Goal: Transaction & Acquisition: Purchase product/service

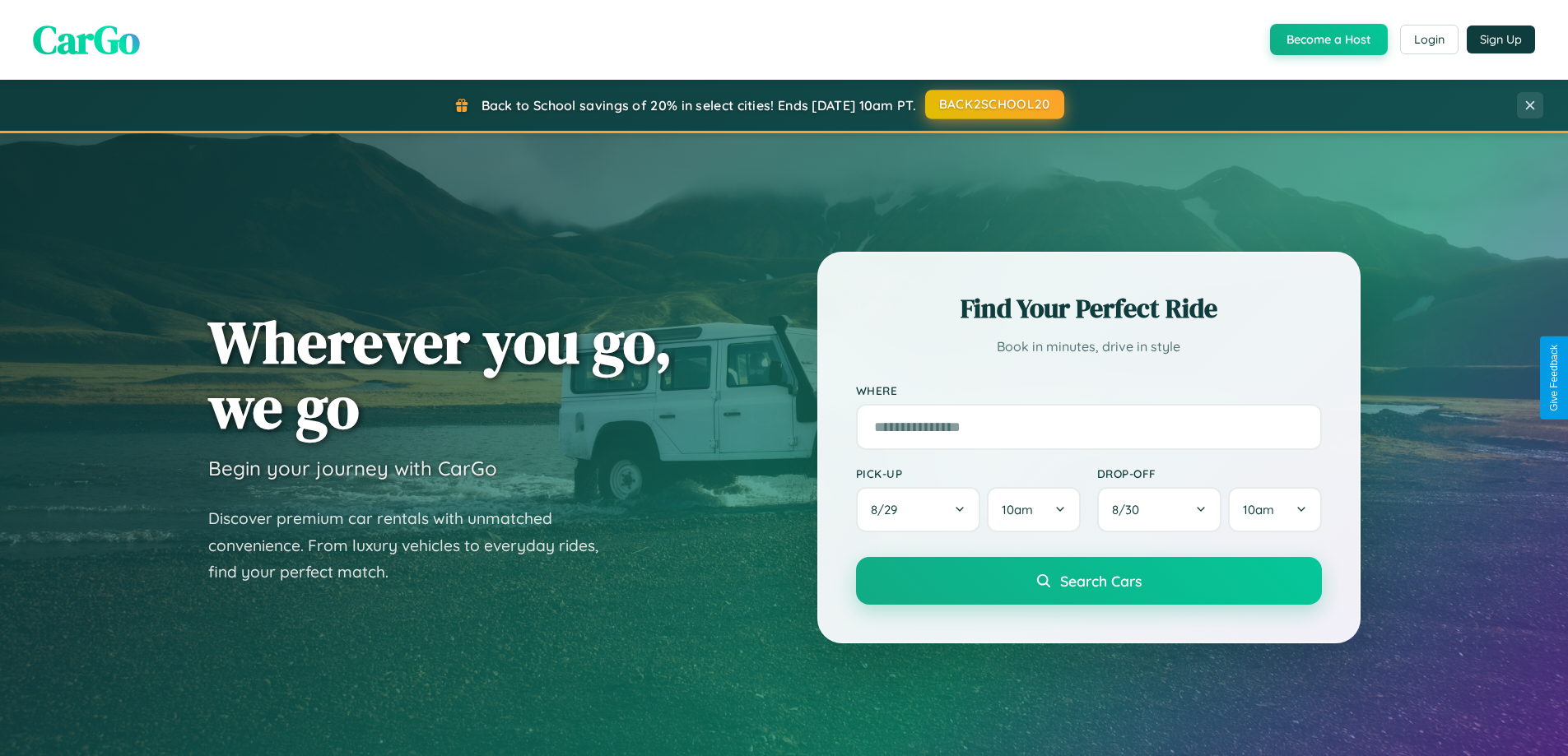
click at [994, 104] on button "BACK2SCHOOL20" at bounding box center [995, 105] width 139 height 30
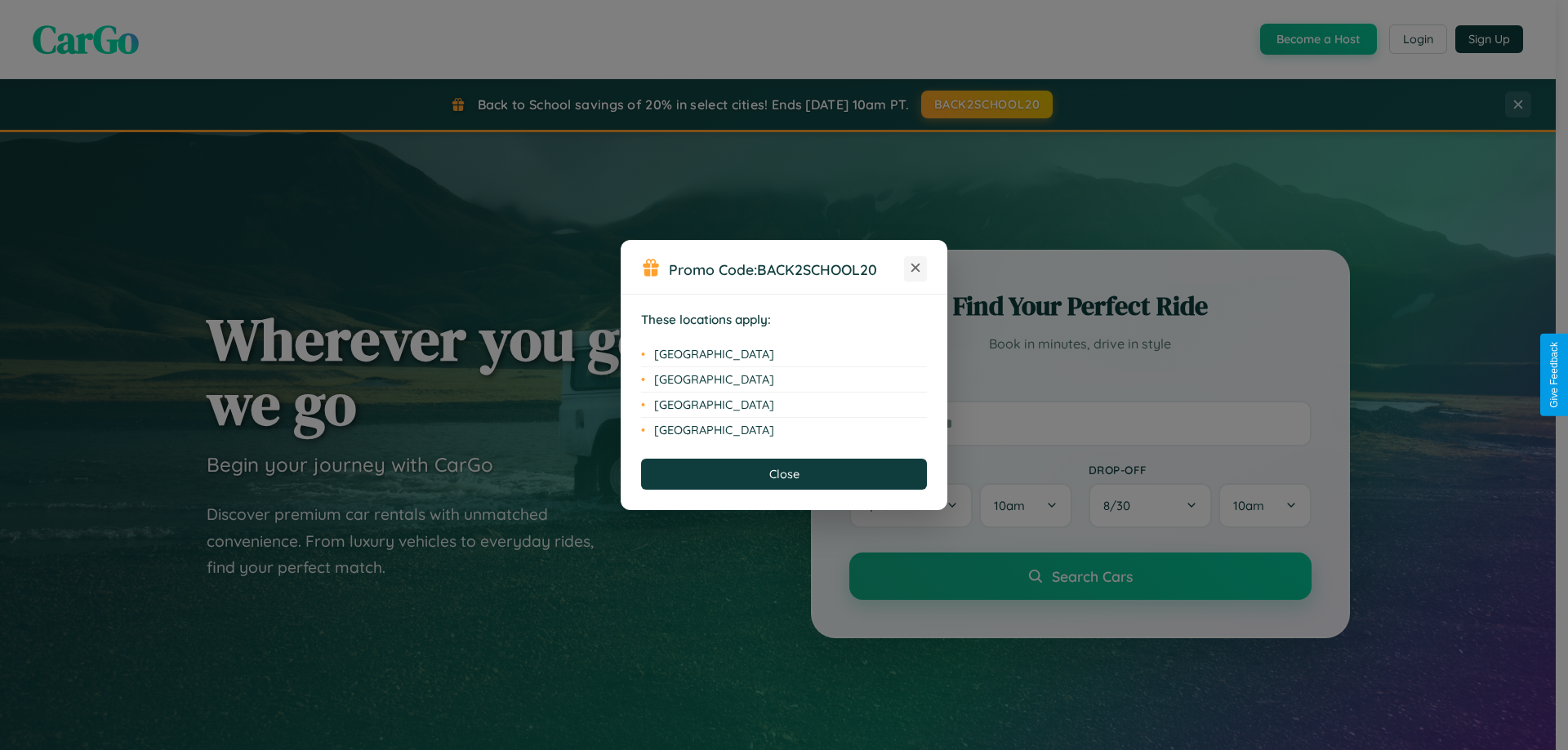
click at [915, 269] on icon at bounding box center [916, 268] width 9 height 9
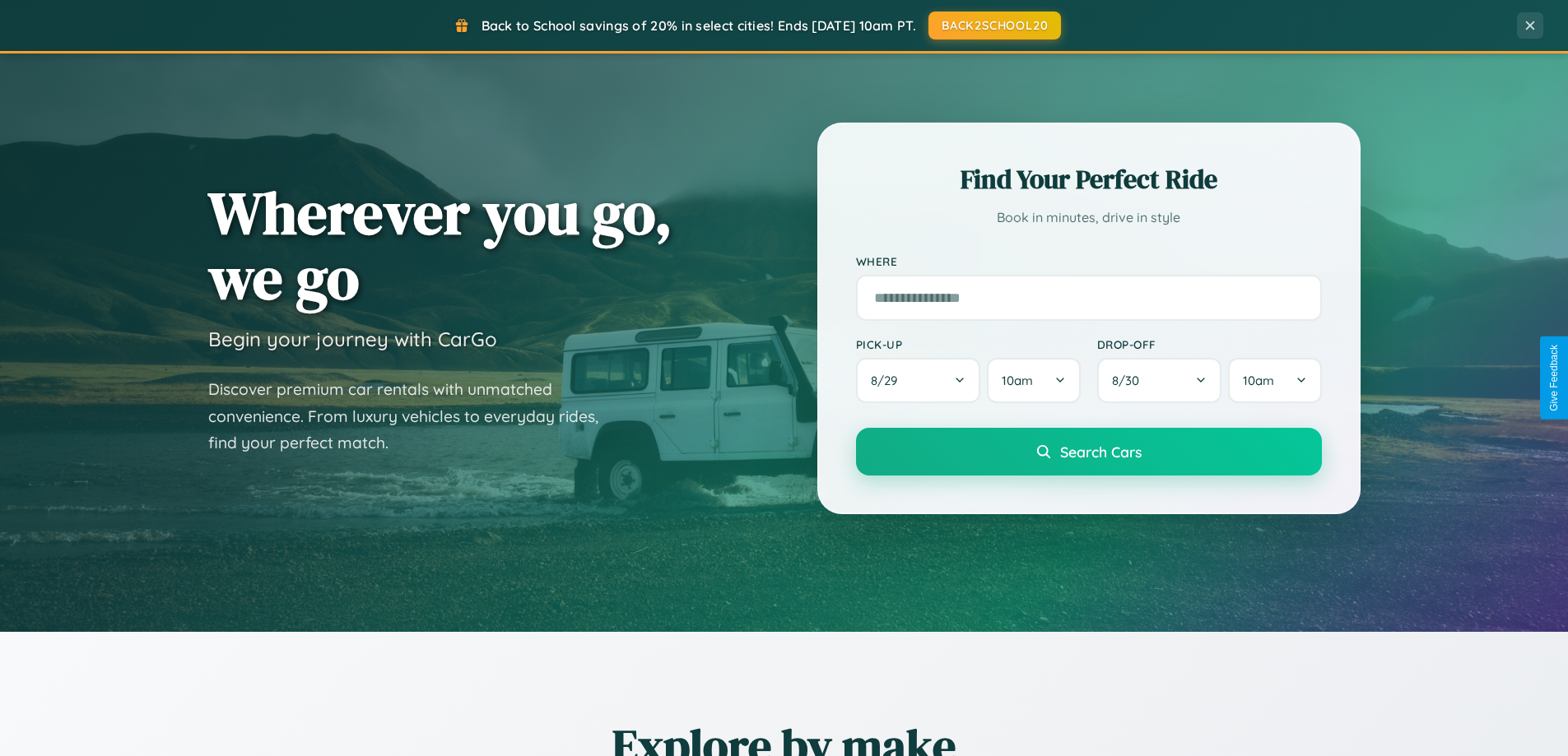
scroll to position [3167, 0]
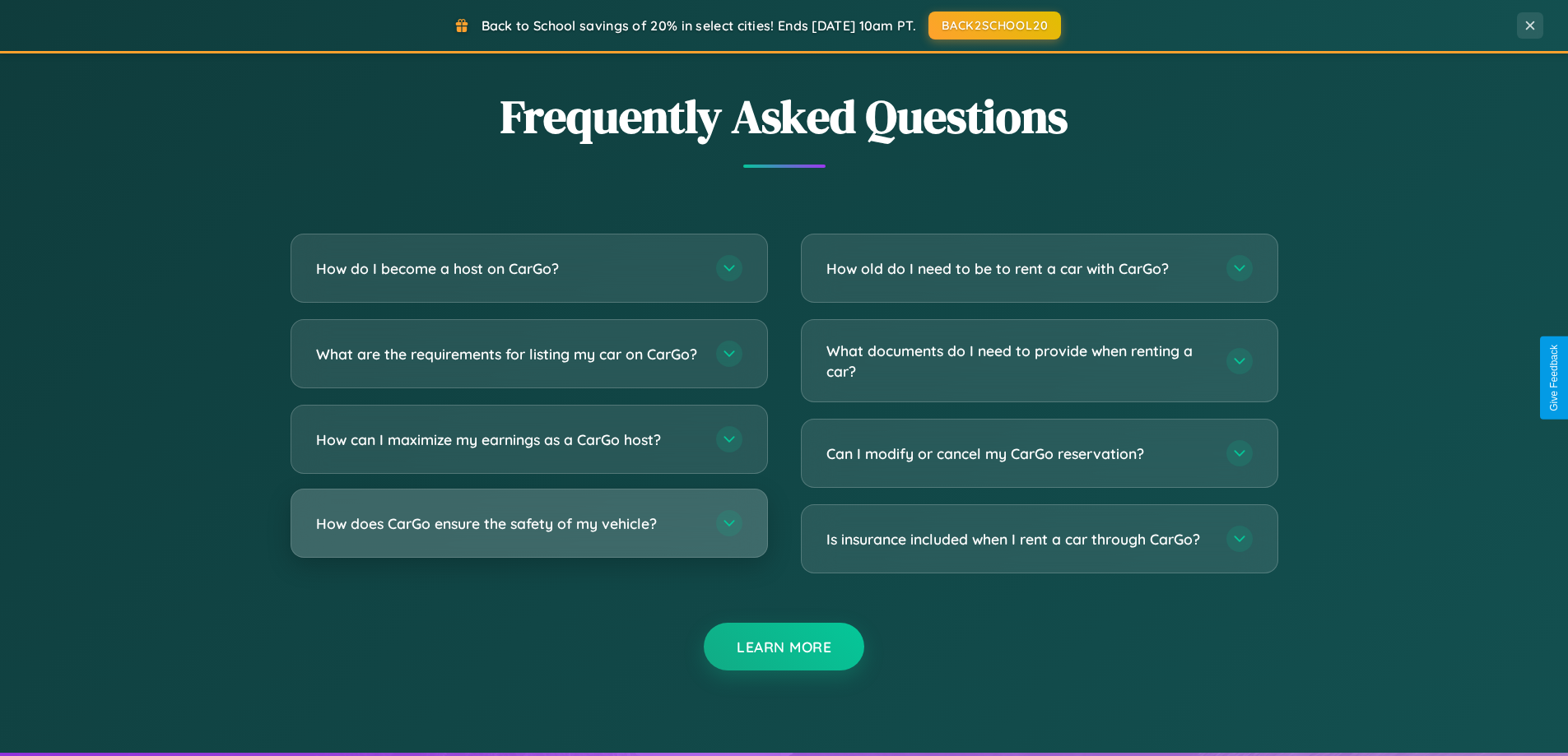
click at [528, 534] on h3 "How does CarGo ensure the safety of my vehicle?" at bounding box center [508, 523] width 384 height 21
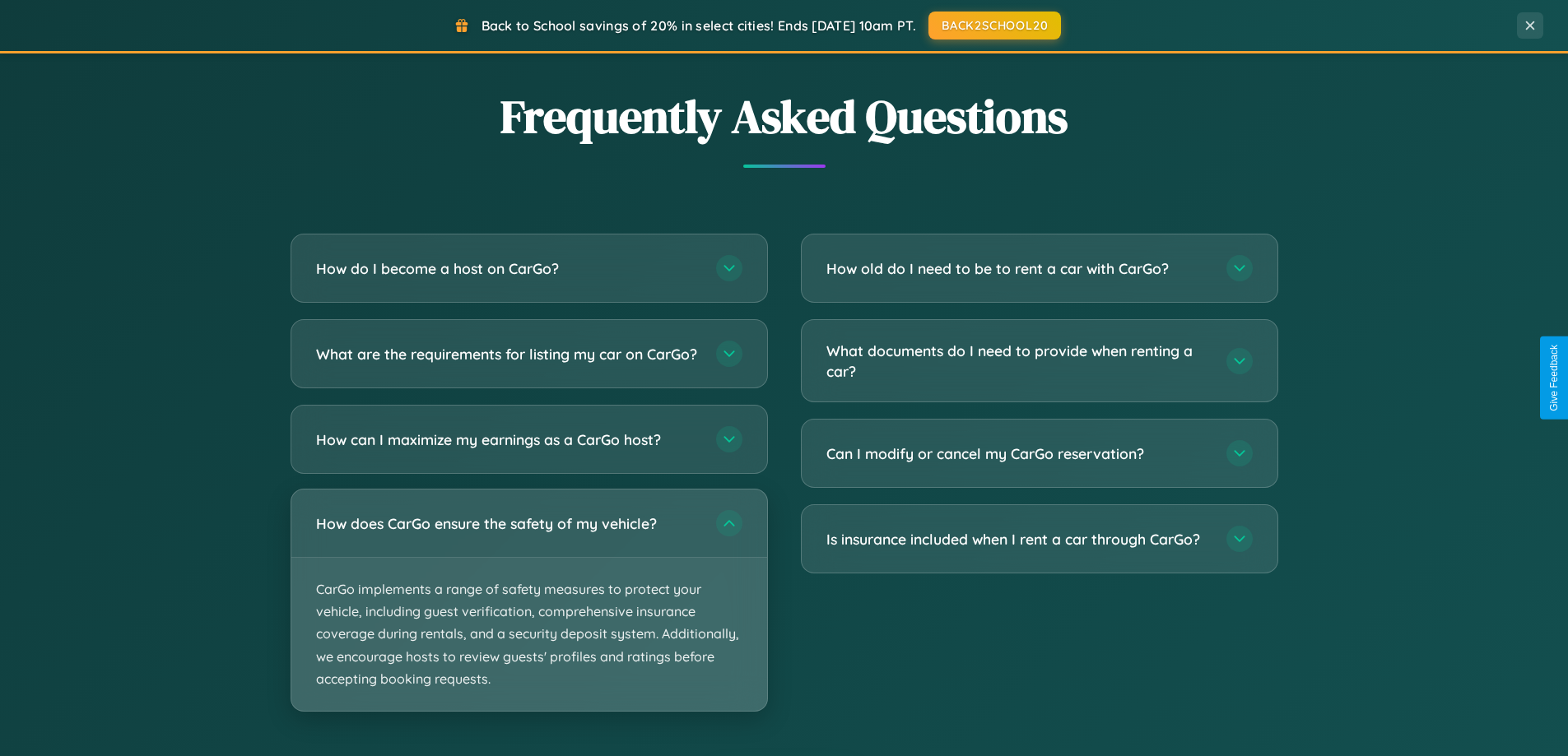
click at [528, 613] on p "CarGo implements a range of safety measures to protect your vehicle, including …" at bounding box center [529, 634] width 476 height 153
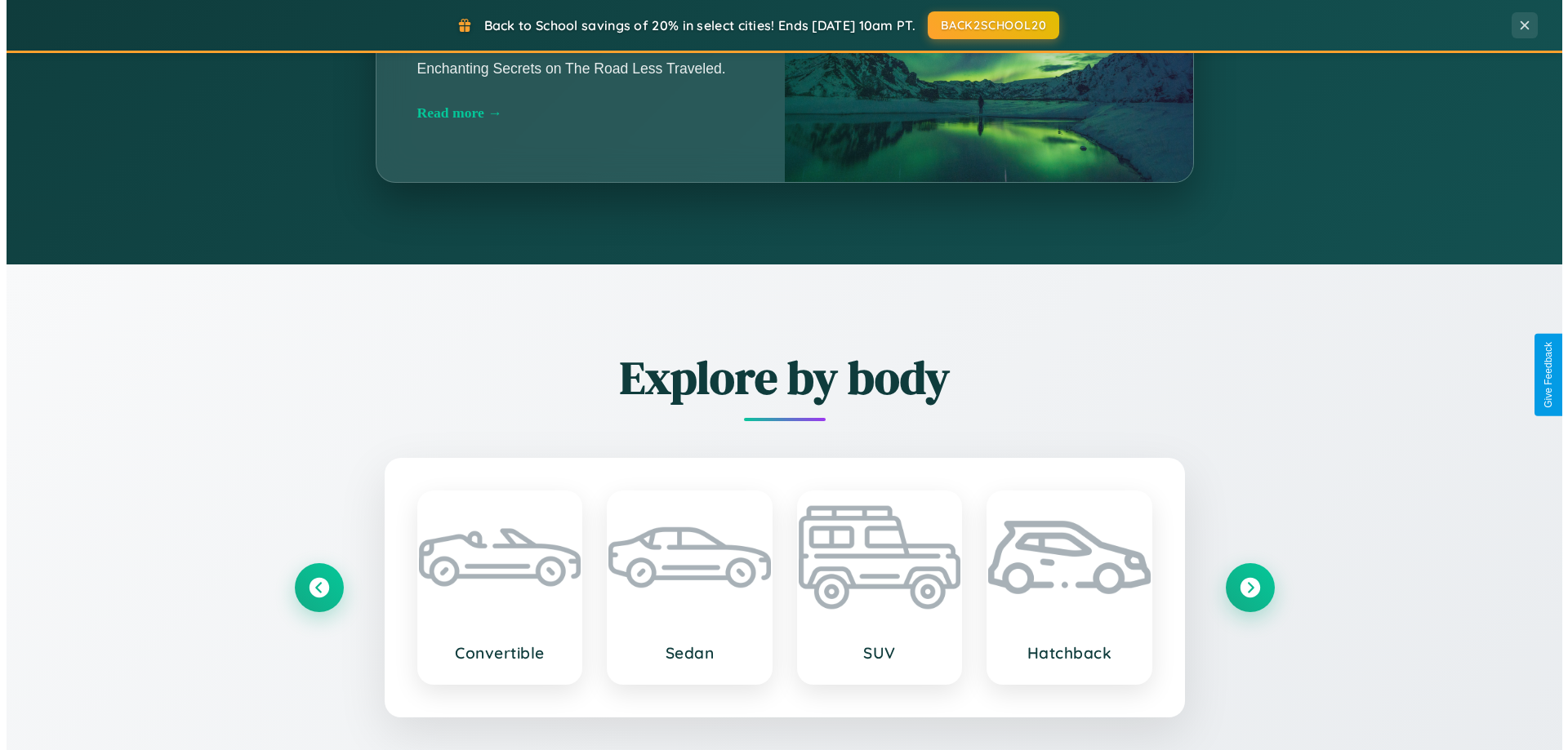
scroll to position [0, 0]
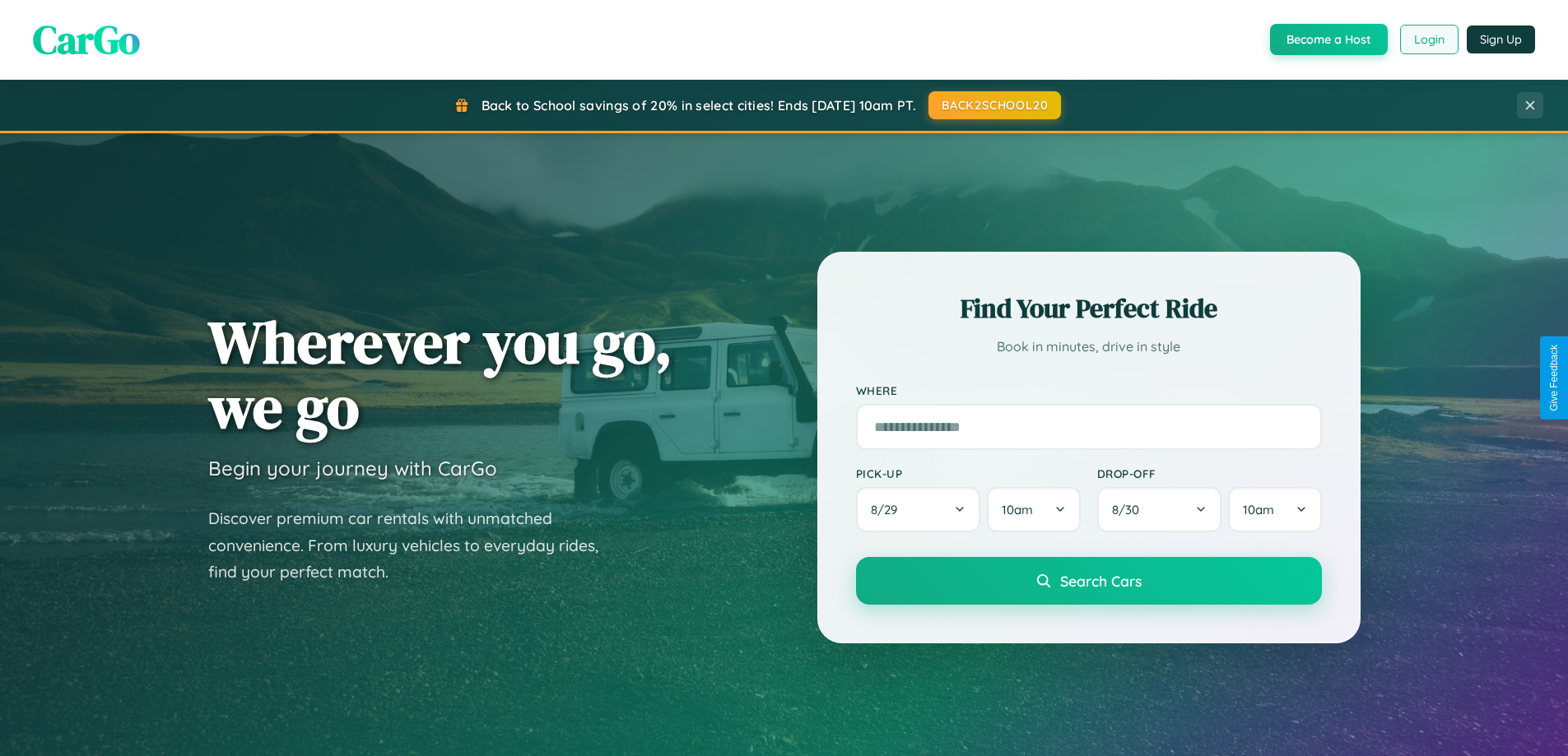
click at [1428, 39] on button "Login" at bounding box center [1429, 39] width 58 height 30
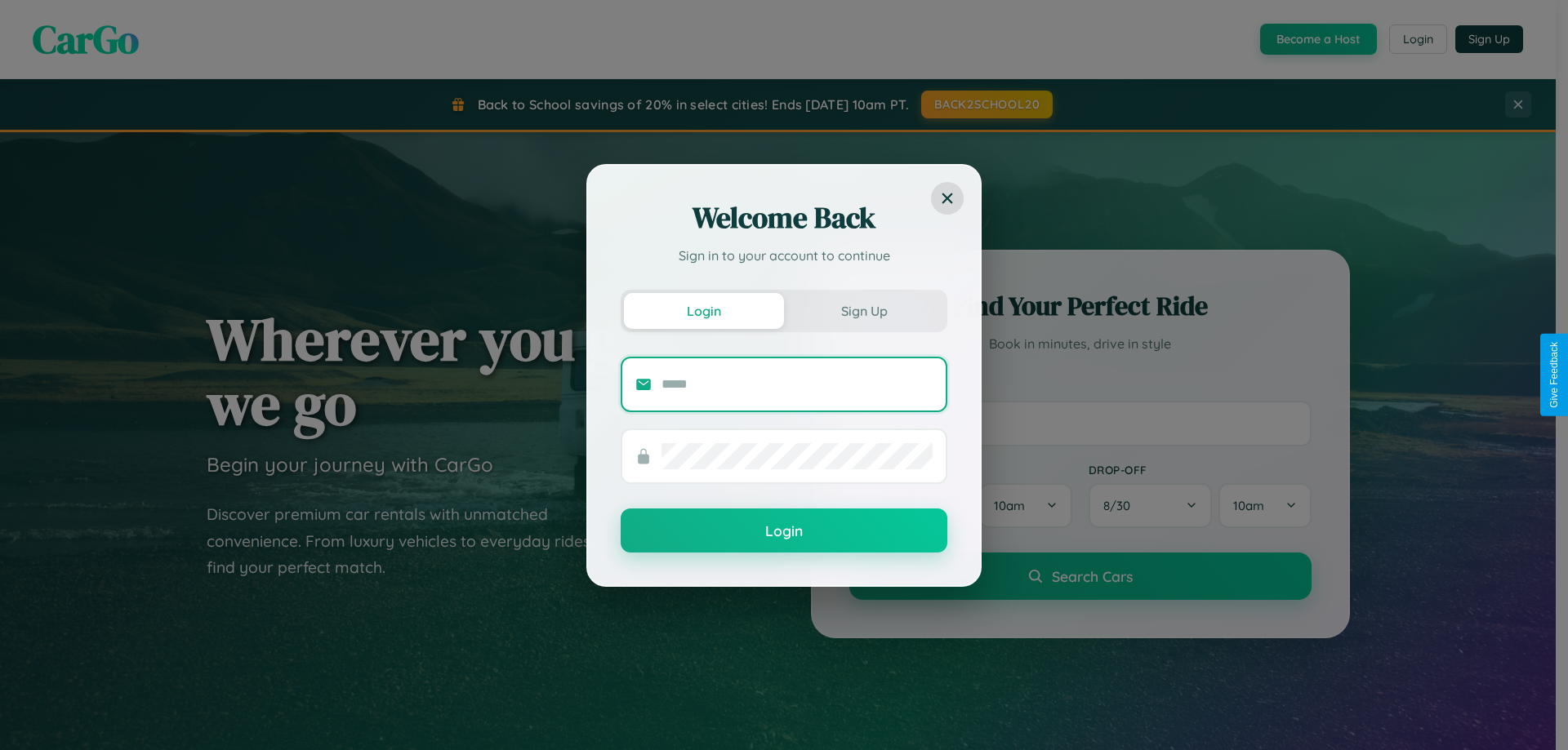
click at [797, 383] on input "text" at bounding box center [797, 384] width 271 height 26
type input "**********"
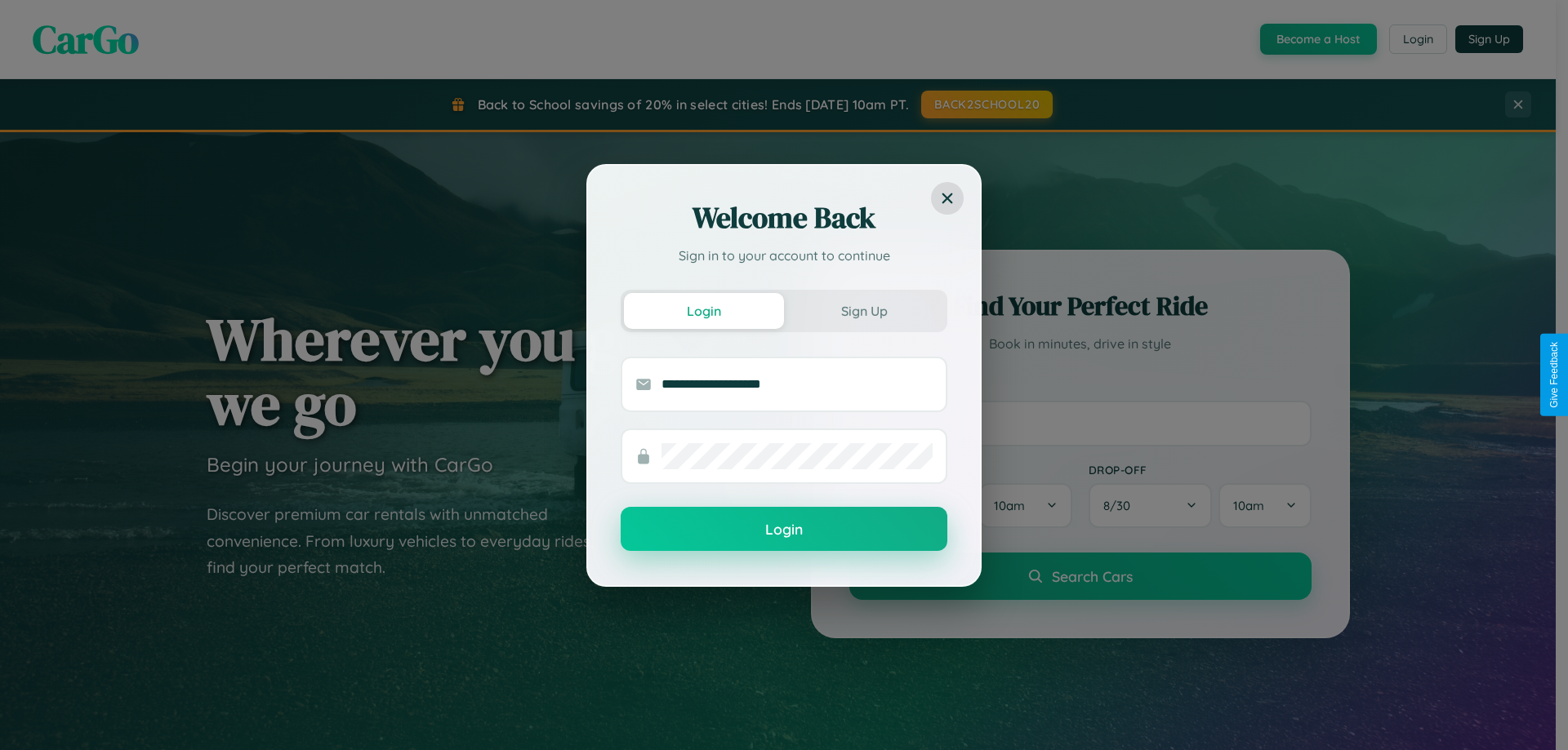
click at [784, 529] on button "Login" at bounding box center [784, 529] width 327 height 44
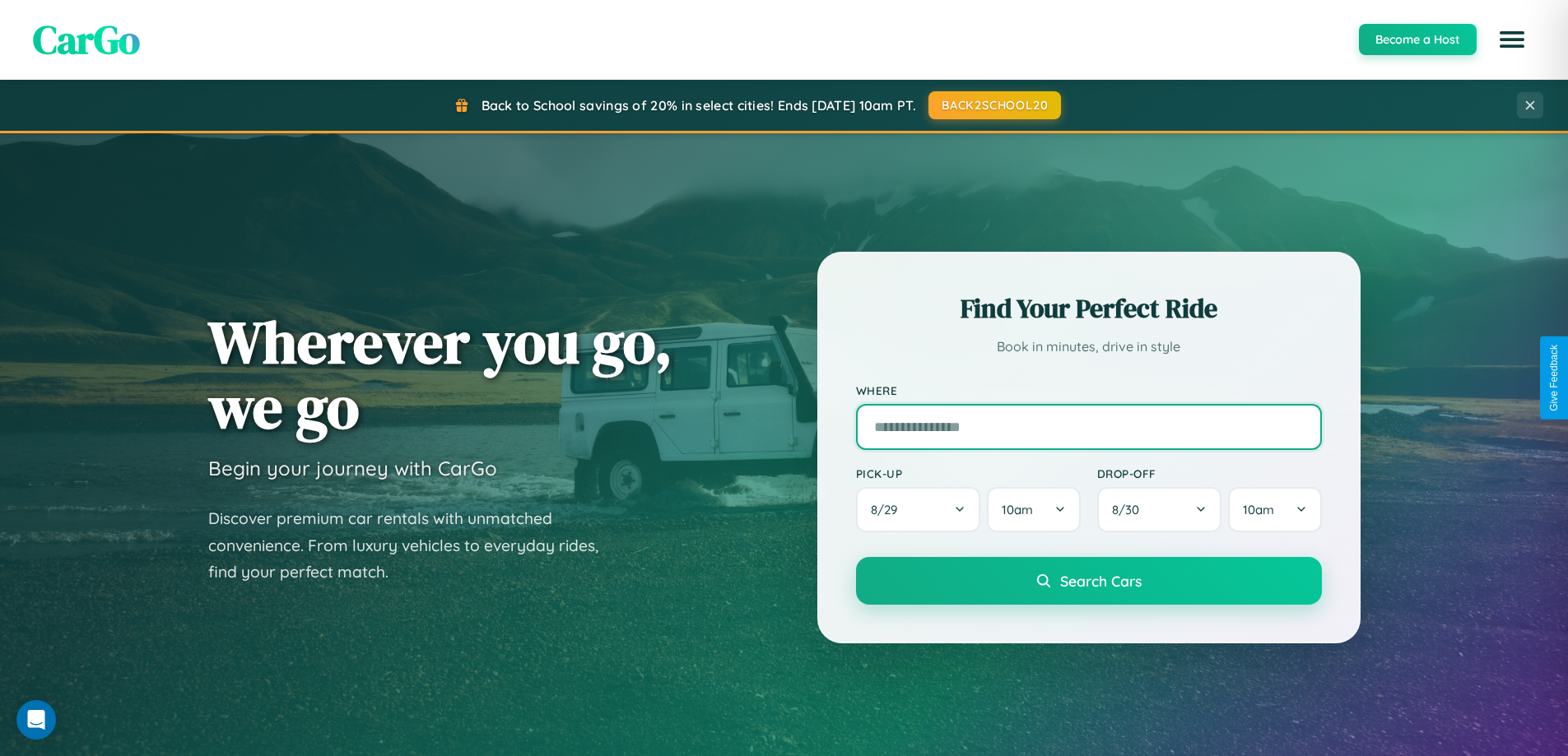
scroll to position [49, 0]
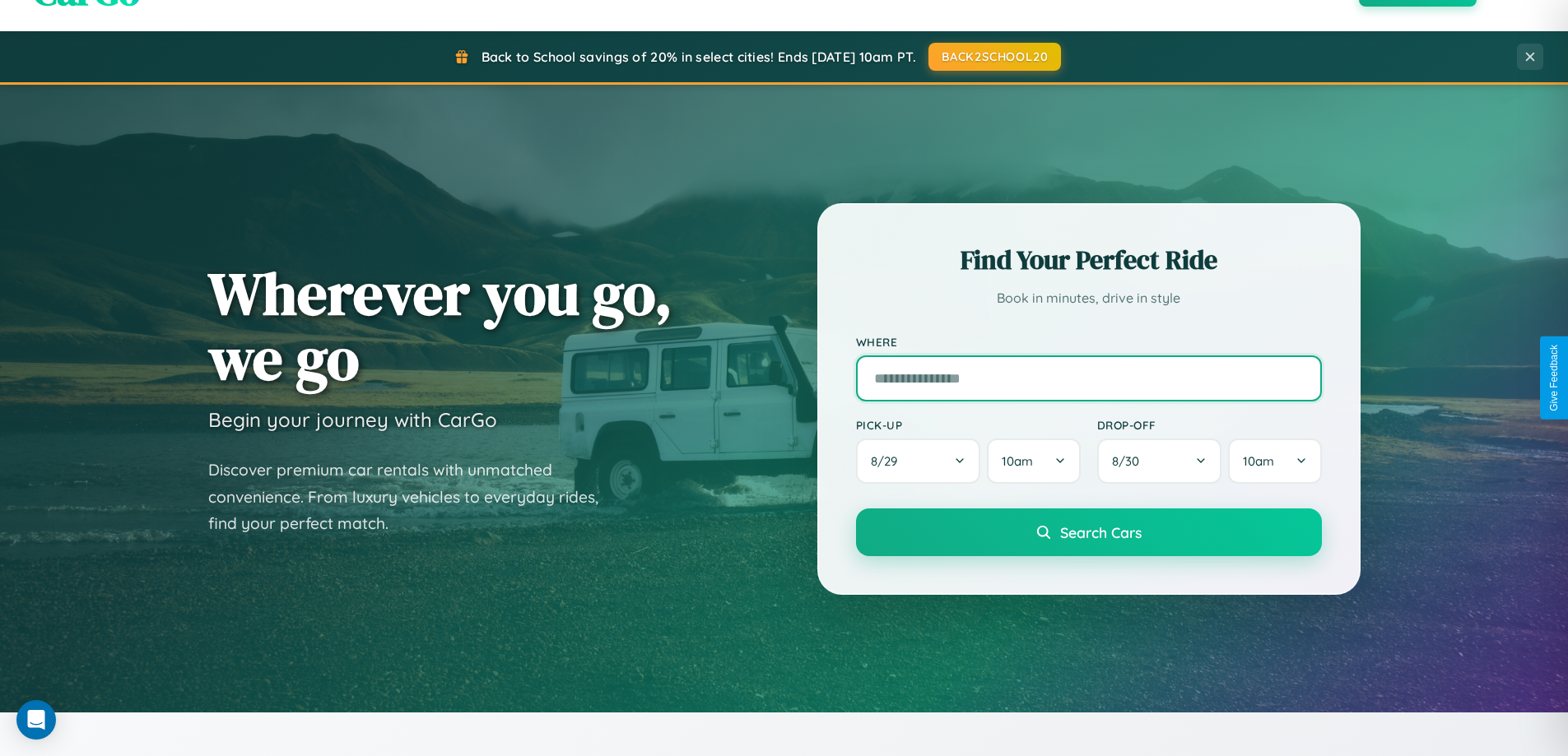
click at [1088, 378] on input "text" at bounding box center [1088, 378] width 466 height 46
type input "********"
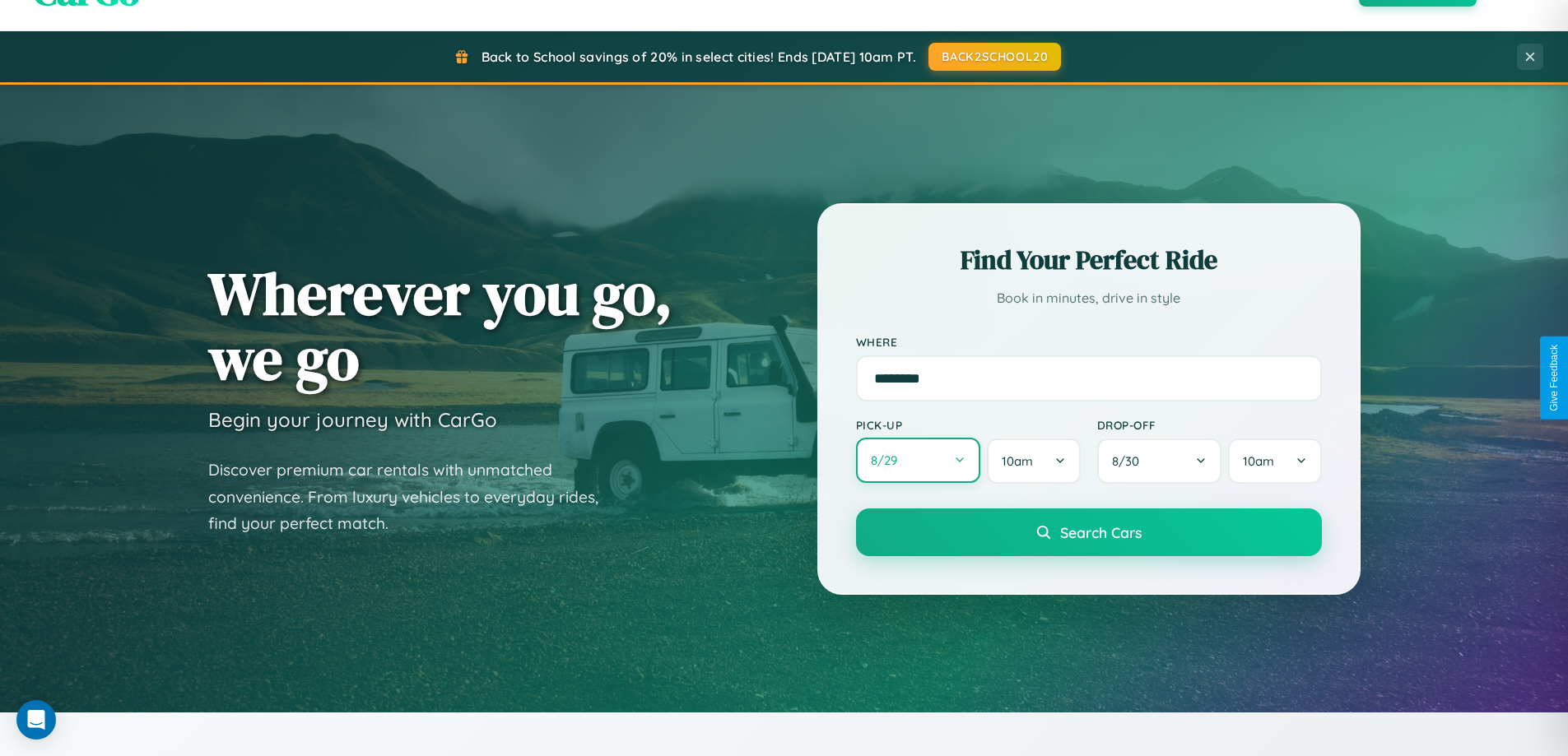
click at [918, 461] on button "8 / 29" at bounding box center [918, 461] width 125 height 45
select select "*"
select select "****"
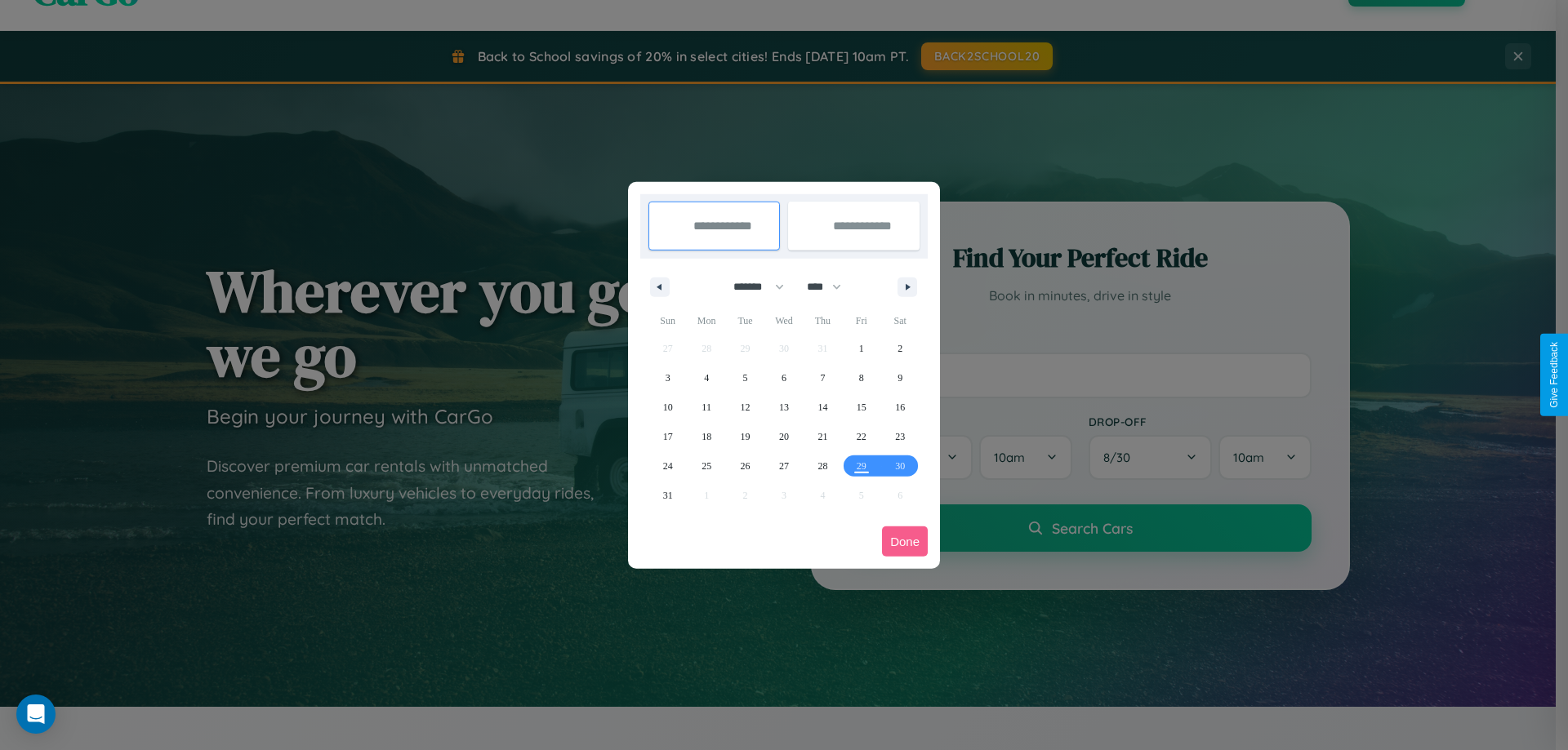
drag, startPoint x: 751, startPoint y: 287, endPoint x: 784, endPoint y: 328, distance: 52.6
click at [751, 287] on select "******* ******** ***** ***** *** **** **** ****** ********* ******* ******** **…" at bounding box center [756, 287] width 70 height 27
select select "*"
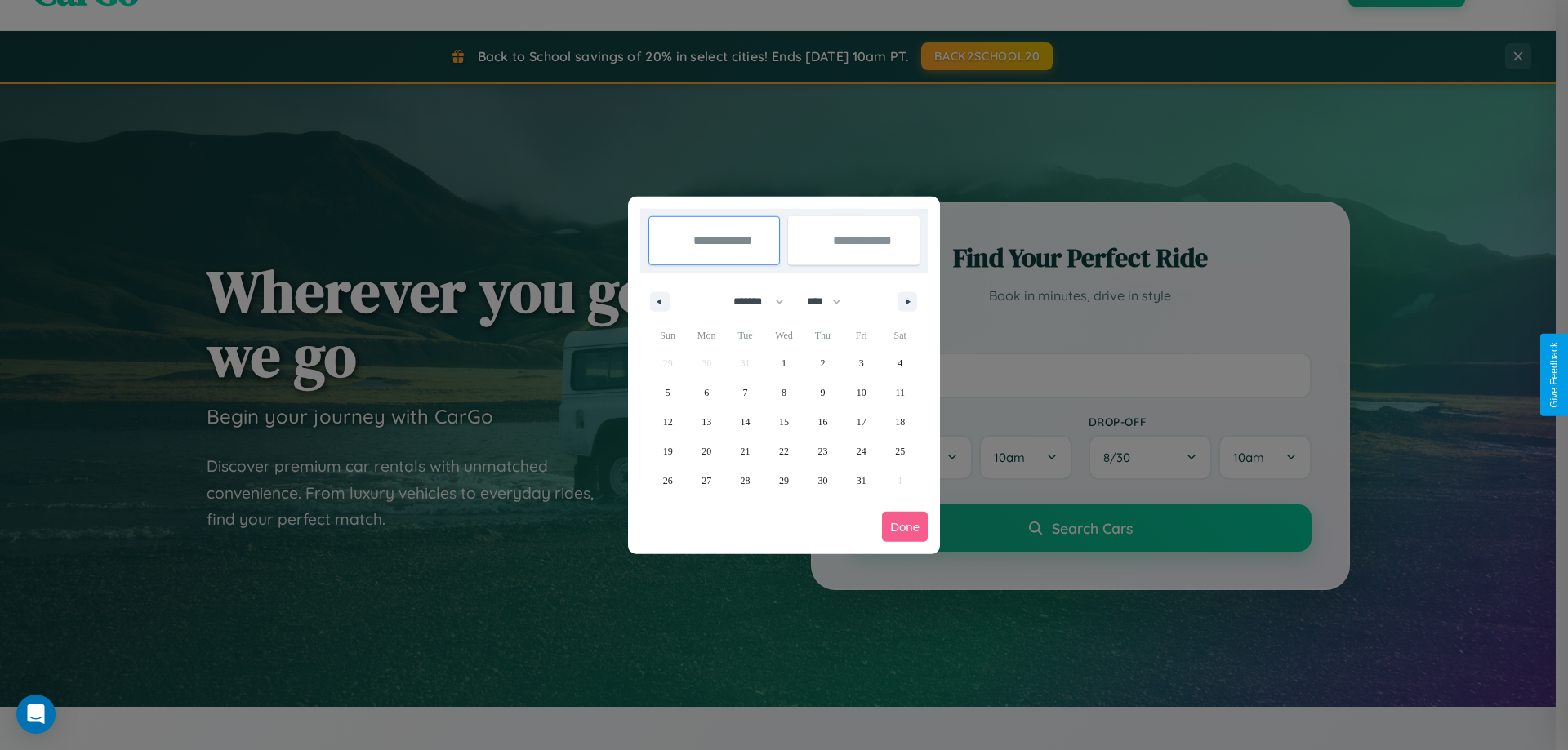
drag, startPoint x: 831, startPoint y: 301, endPoint x: 784, endPoint y: 328, distance: 54.2
click at [831, 301] on select "**** **** **** **** **** **** **** **** **** **** **** **** **** **** **** ****…" at bounding box center [823, 301] width 49 height 27
select select "****"
click at [707, 392] on span "5" at bounding box center [706, 393] width 5 height 30
type input "**********"
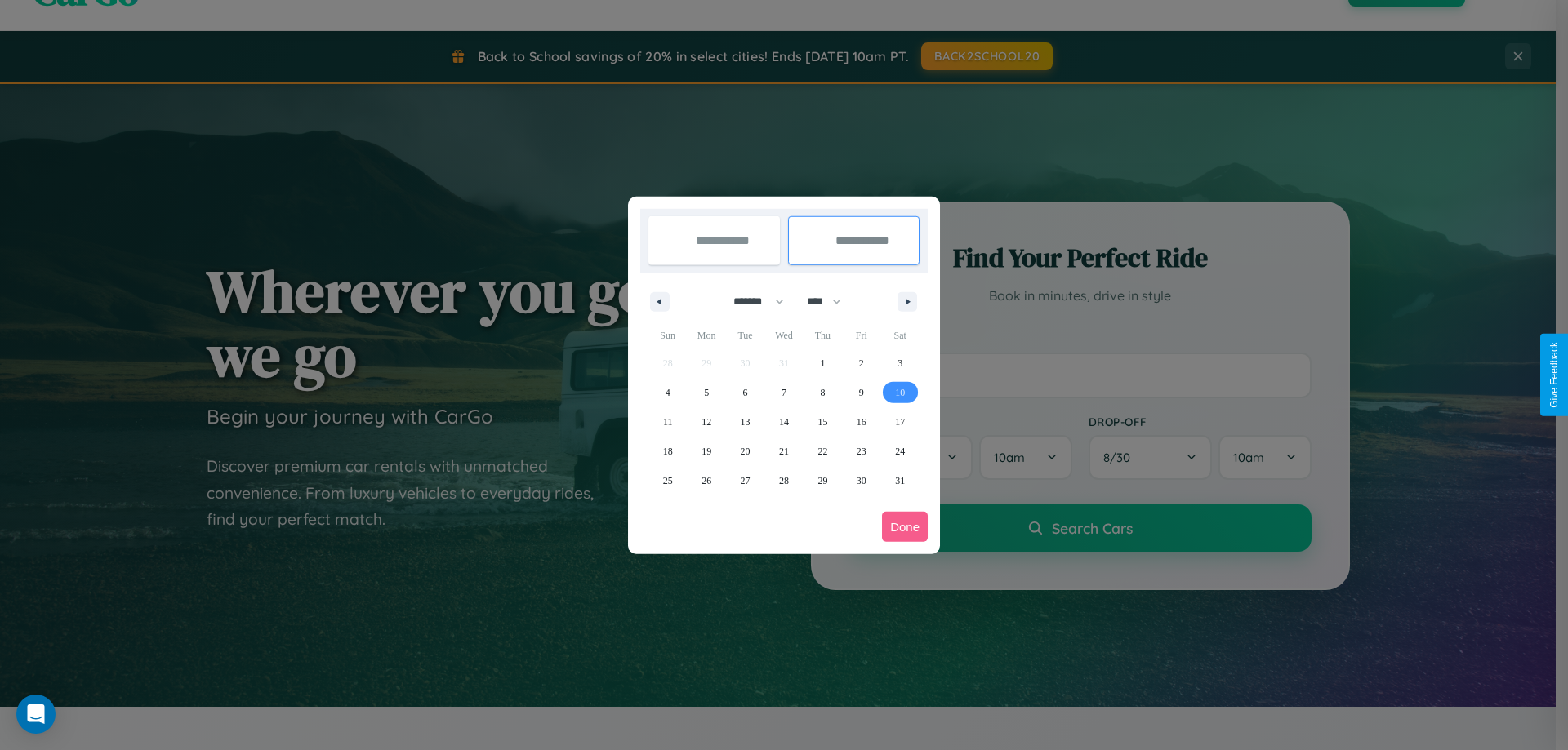
click at [900, 392] on span "10" at bounding box center [899, 393] width 10 height 30
type input "**********"
click at [905, 527] on button "Done" at bounding box center [904, 527] width 46 height 30
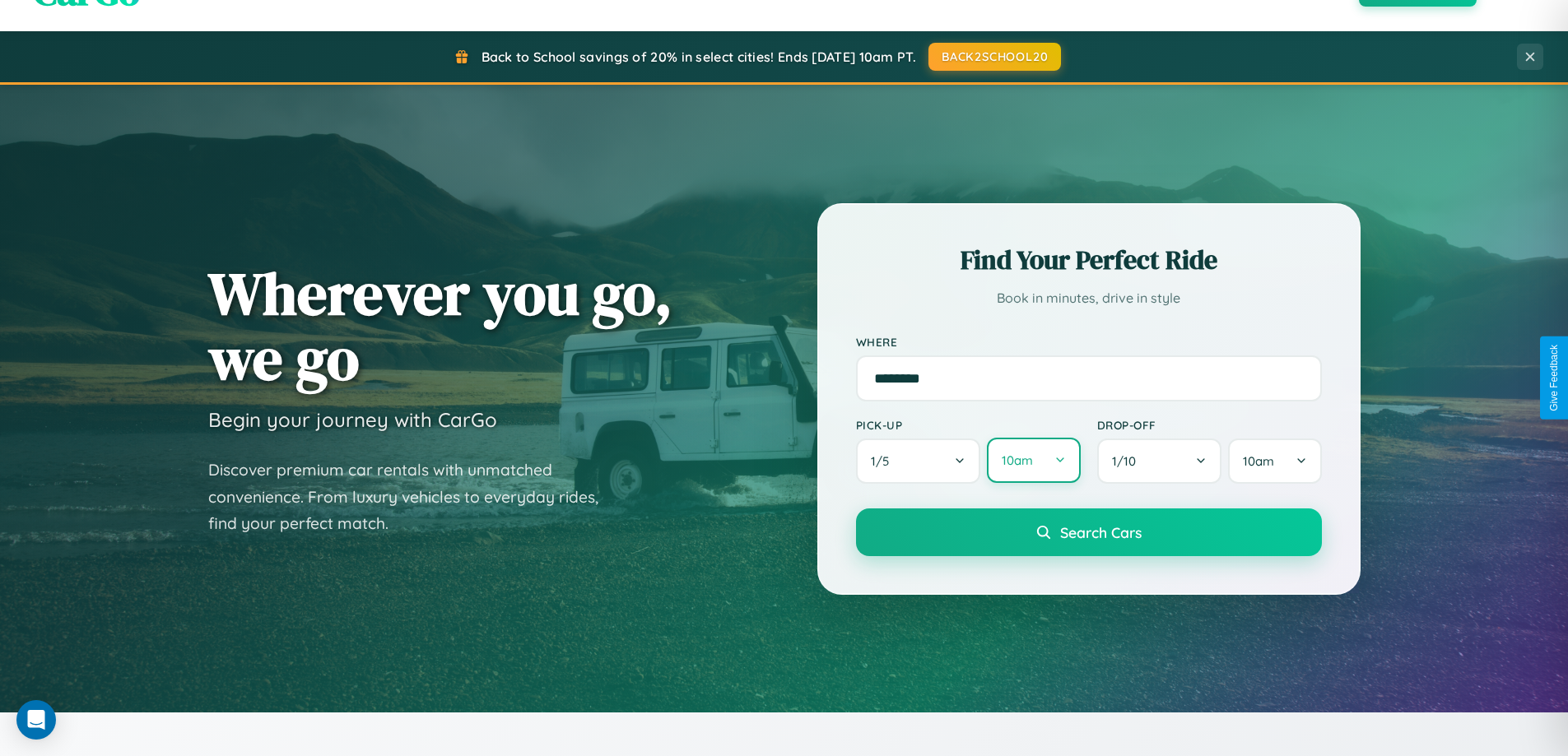
click at [1033, 461] on button "10am" at bounding box center [1033, 461] width 93 height 45
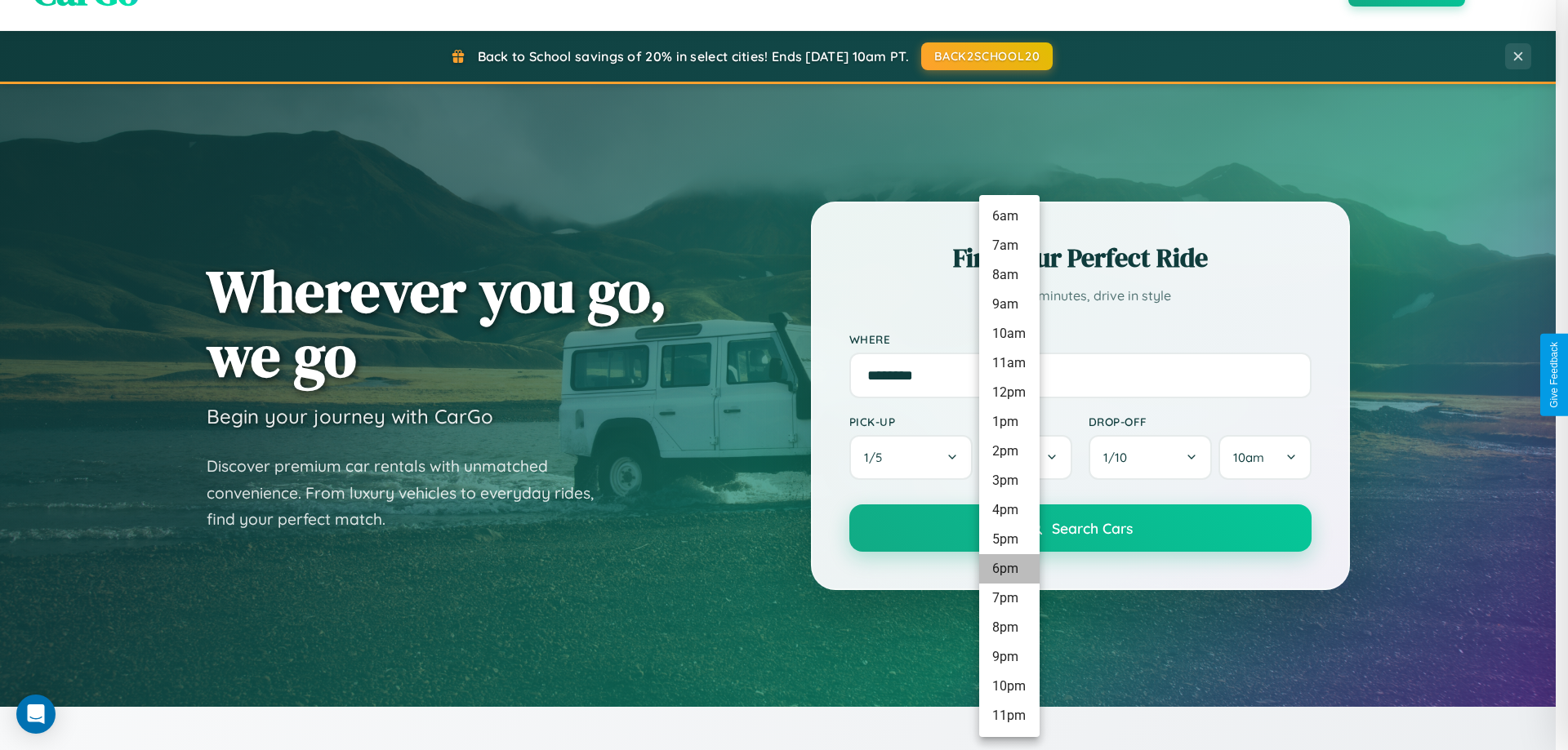
click at [1008, 569] on li "6pm" at bounding box center [1009, 569] width 61 height 30
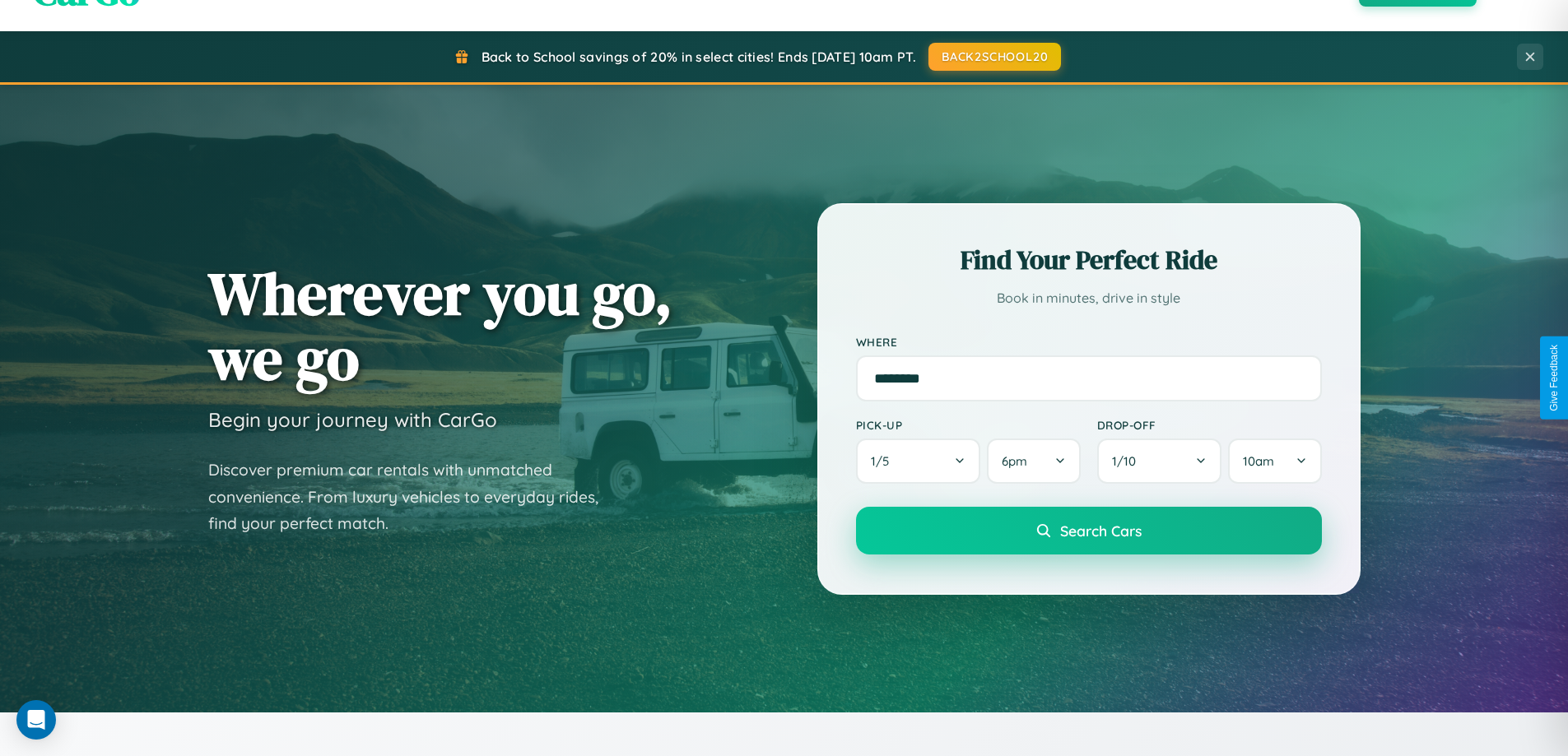
click at [1088, 532] on span "Search Cars" at bounding box center [1101, 530] width 82 height 18
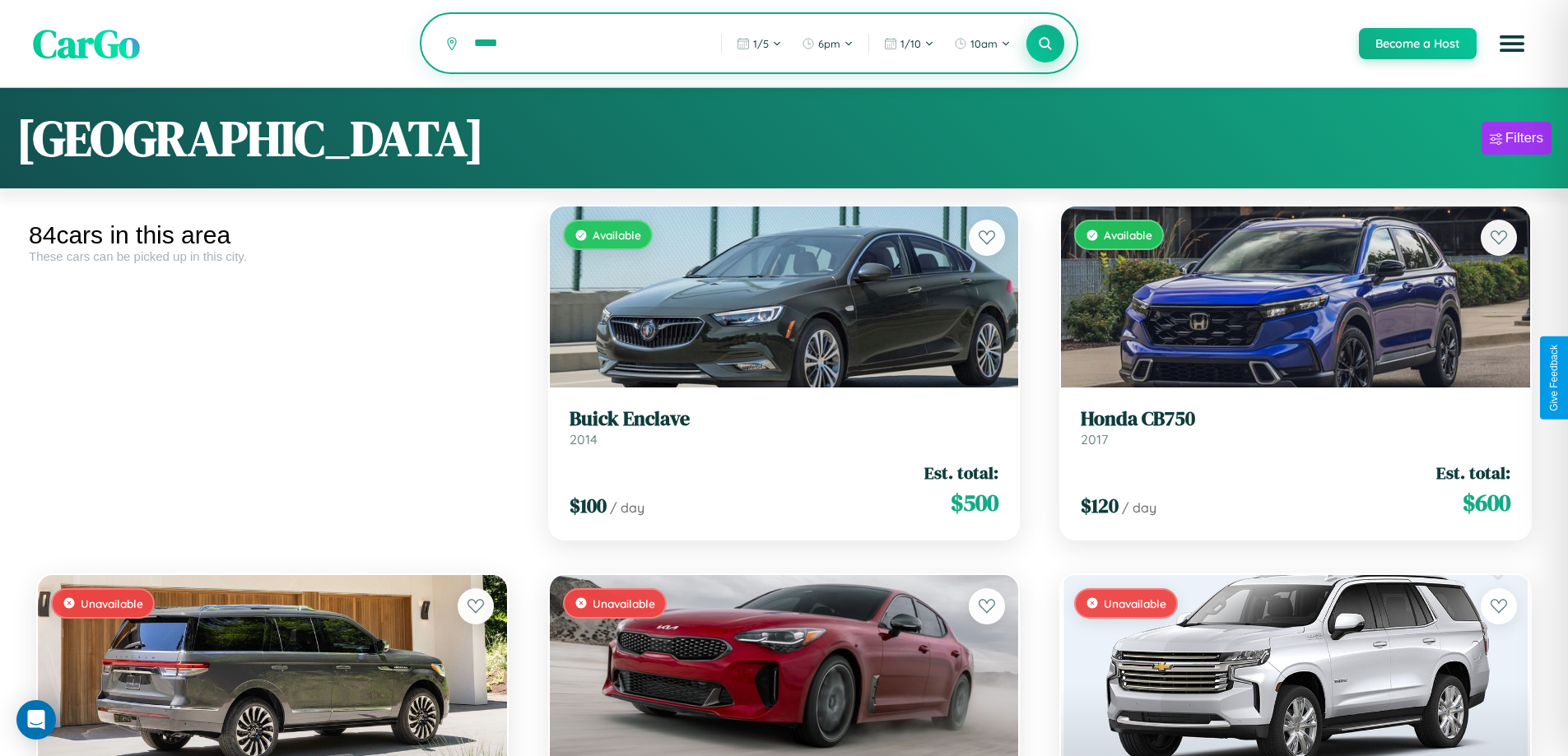
type input "*****"
click at [1044, 44] on icon at bounding box center [1045, 43] width 16 height 16
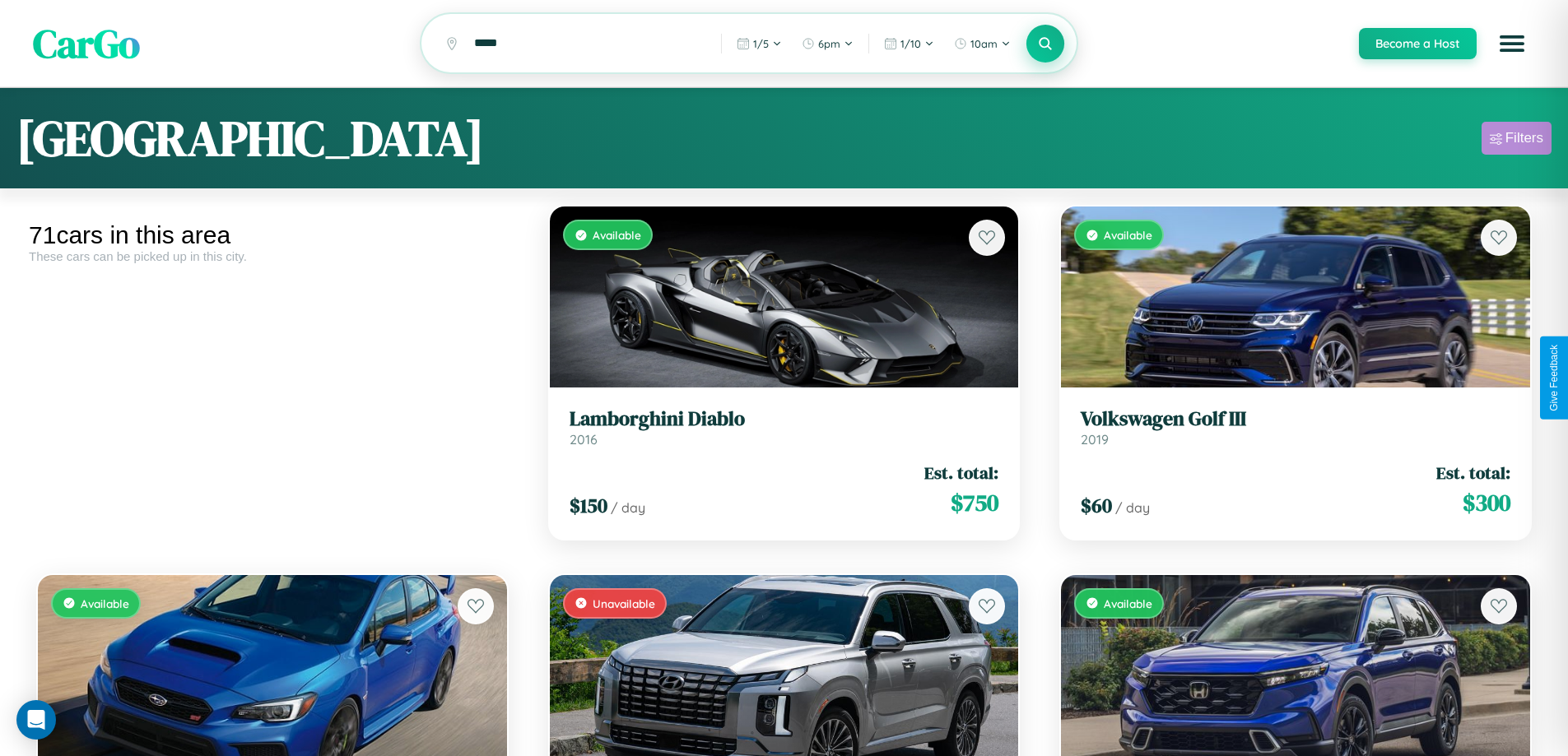
click at [1516, 141] on div "Filters" at bounding box center [1524, 139] width 38 height 17
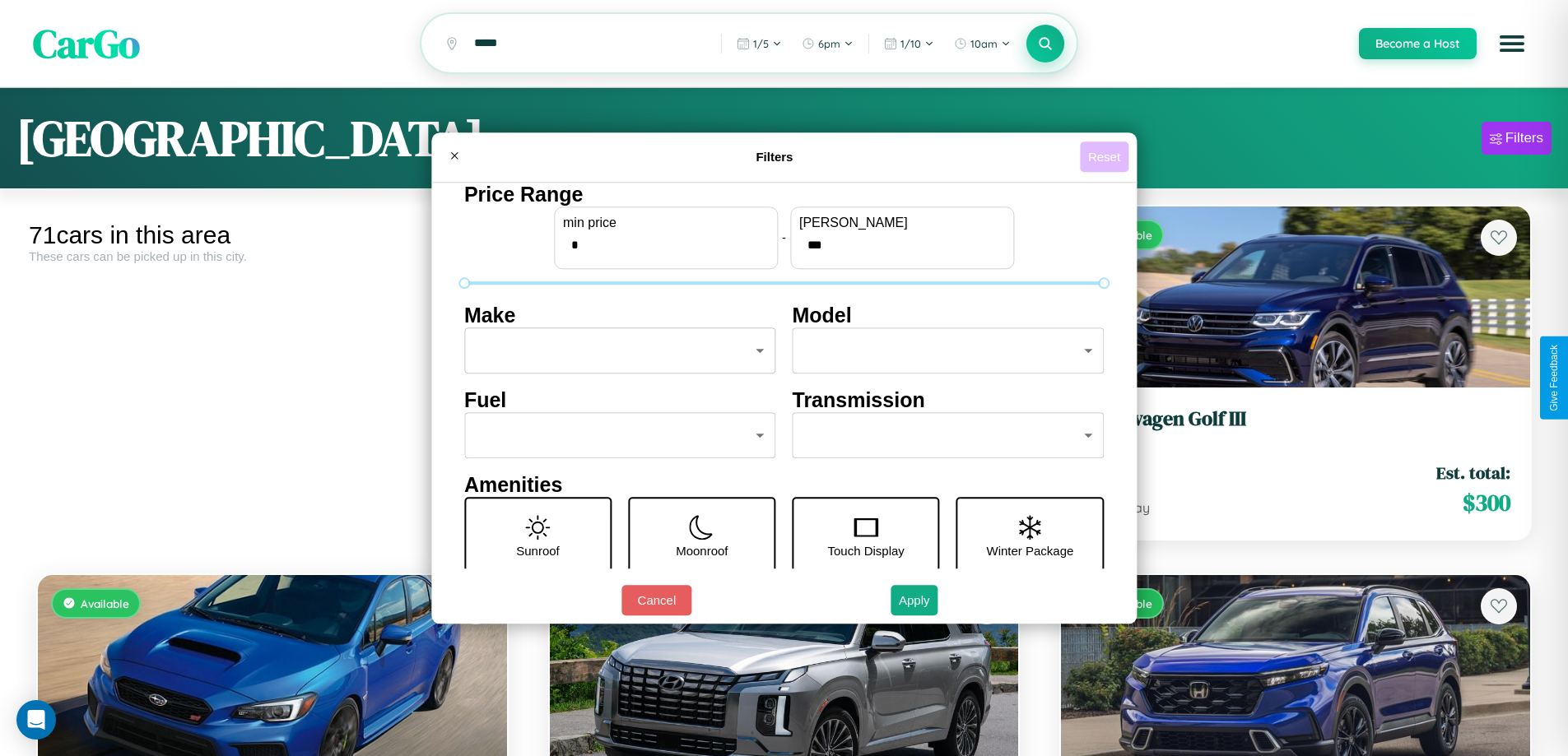
click at [1106, 157] on button "Reset" at bounding box center [1104, 157] width 49 height 30
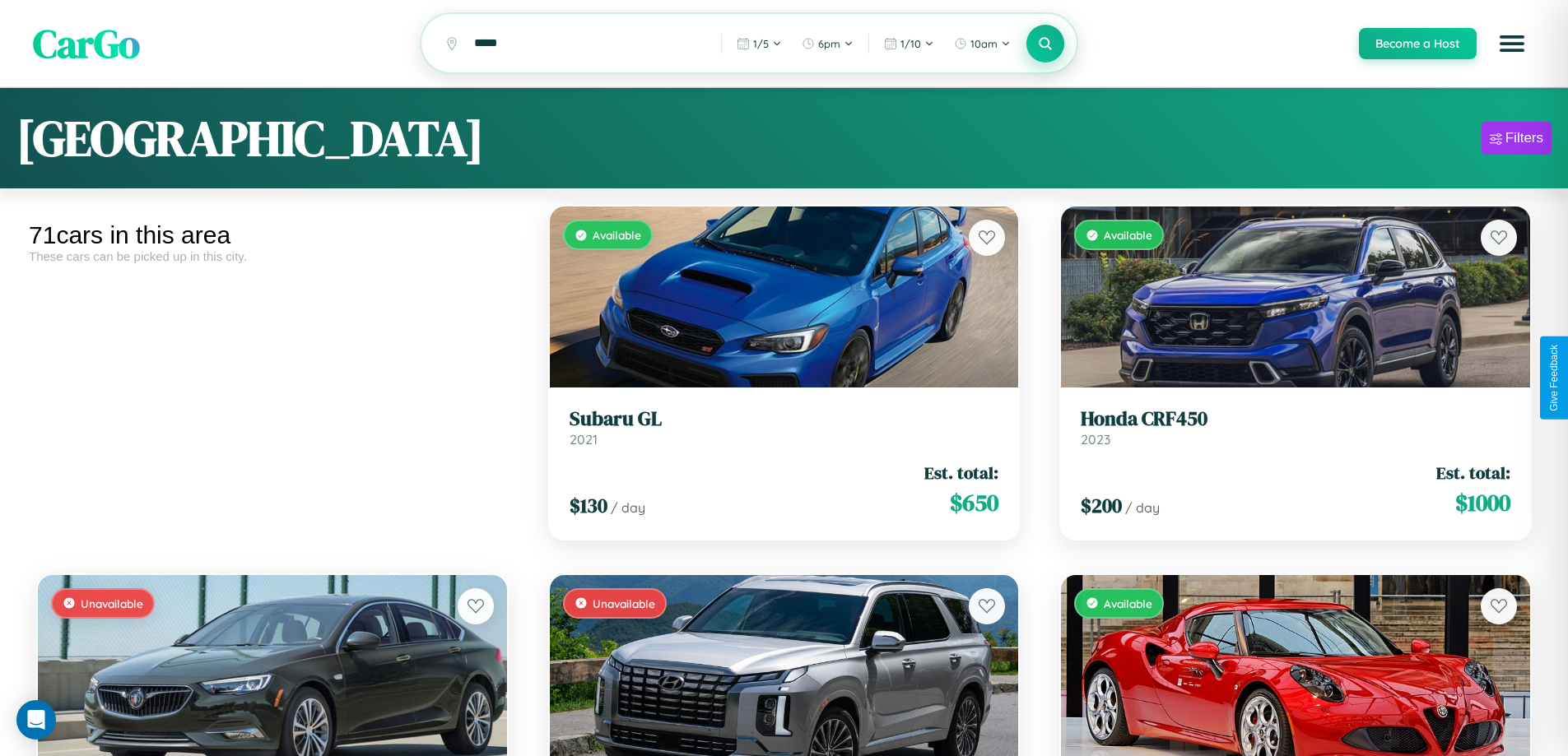
scroll to position [7969, 0]
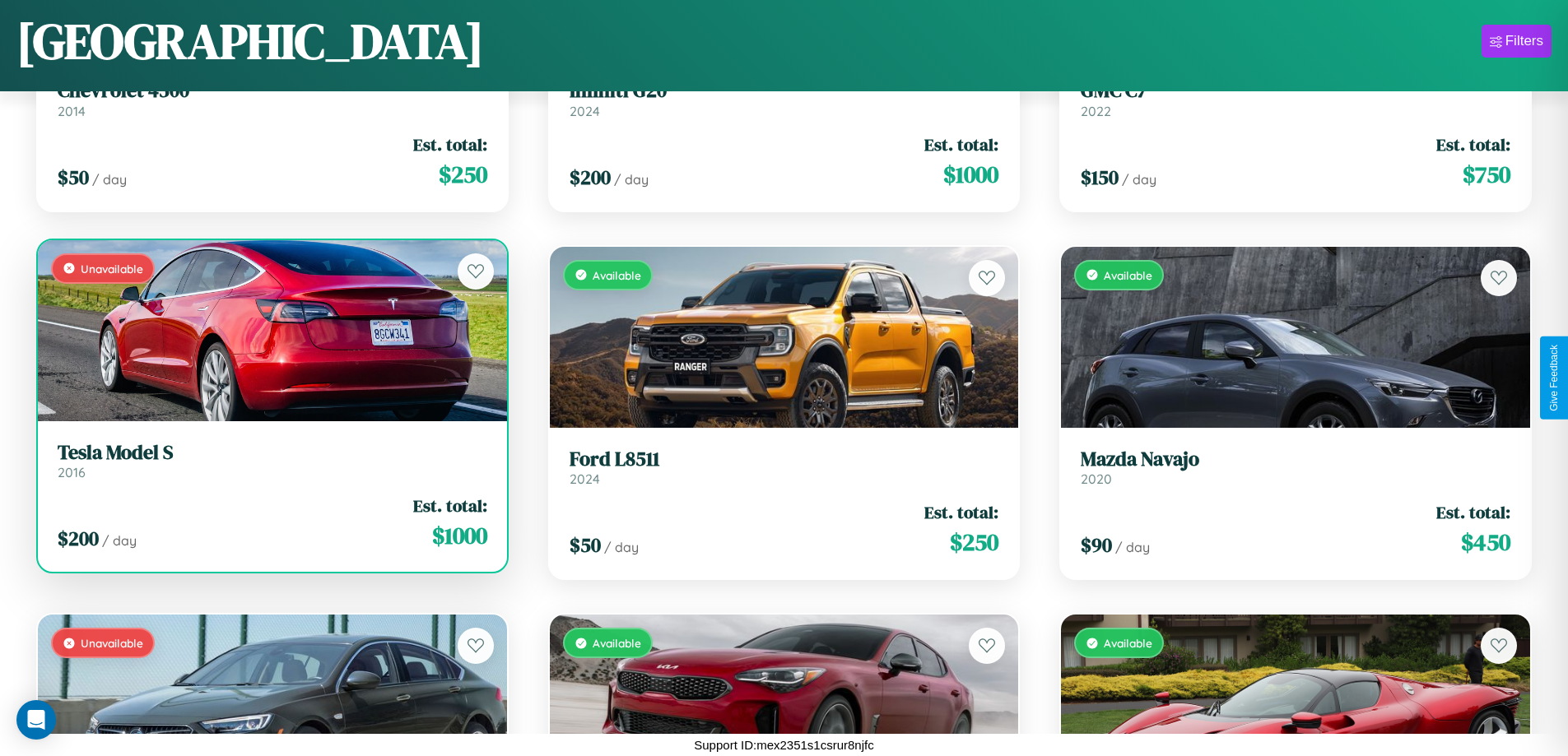
click at [270, 461] on h3 "Tesla Model S" at bounding box center [272, 452] width 430 height 23
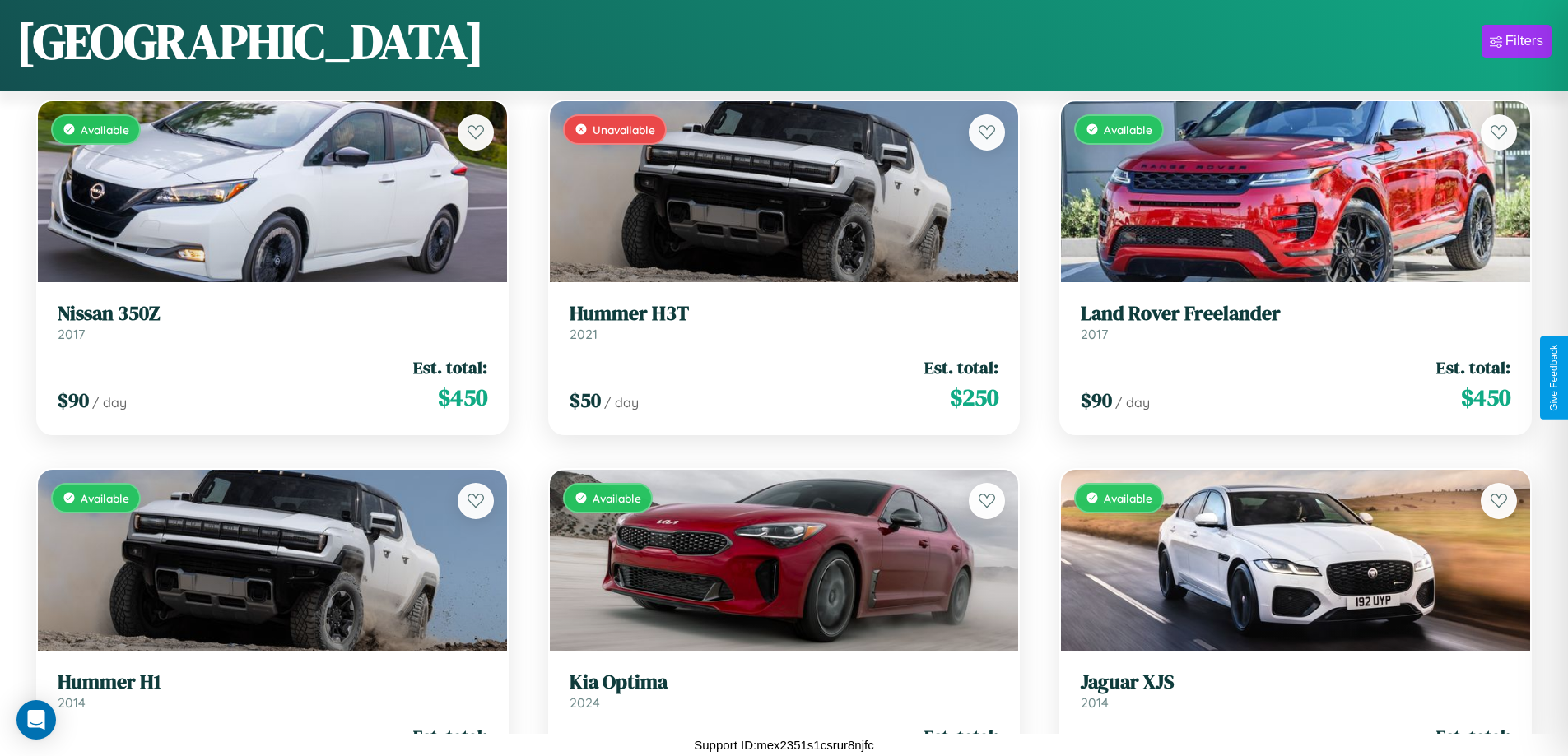
scroll to position [599, 0]
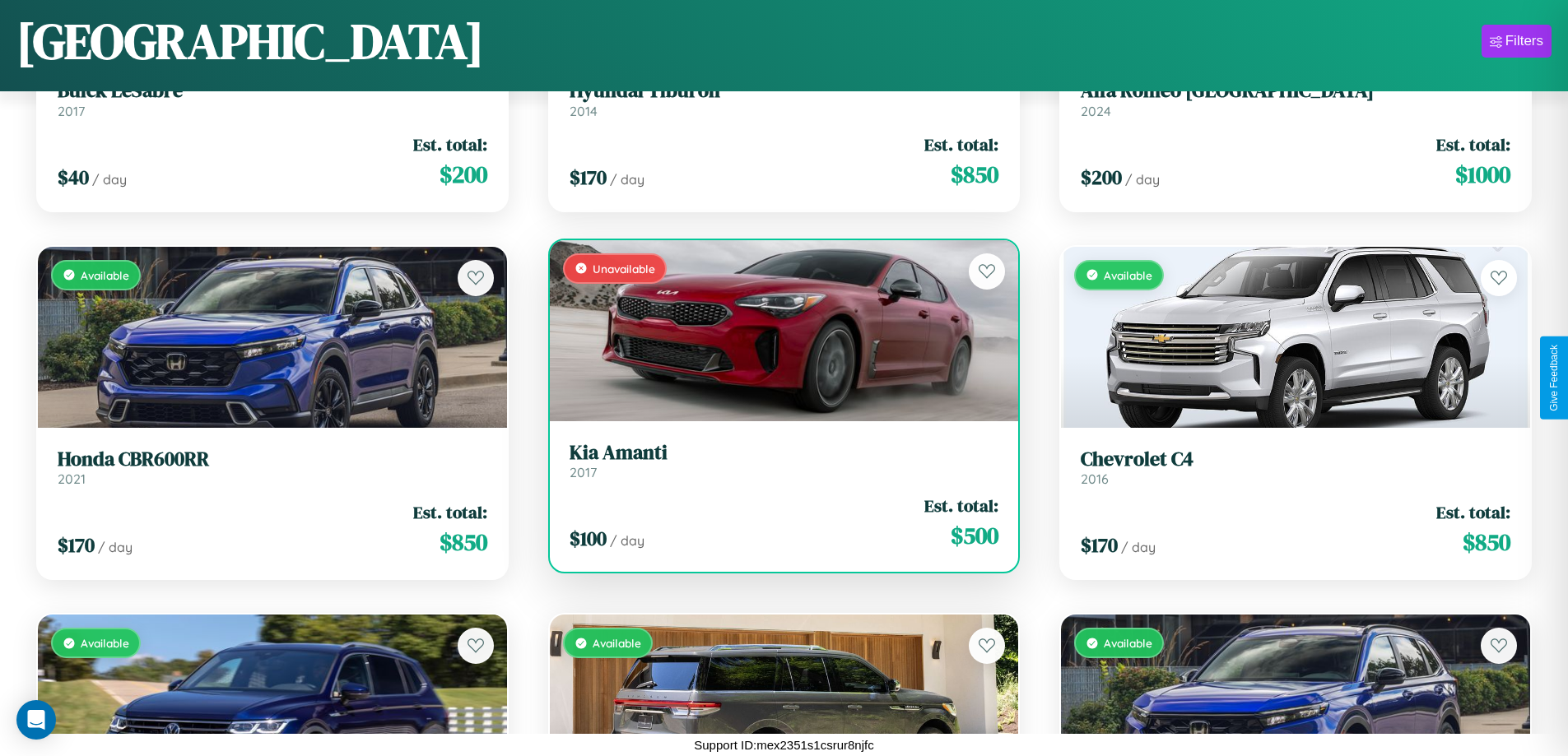
click at [777, 460] on h3 "[PERSON_NAME]" at bounding box center [784, 452] width 430 height 23
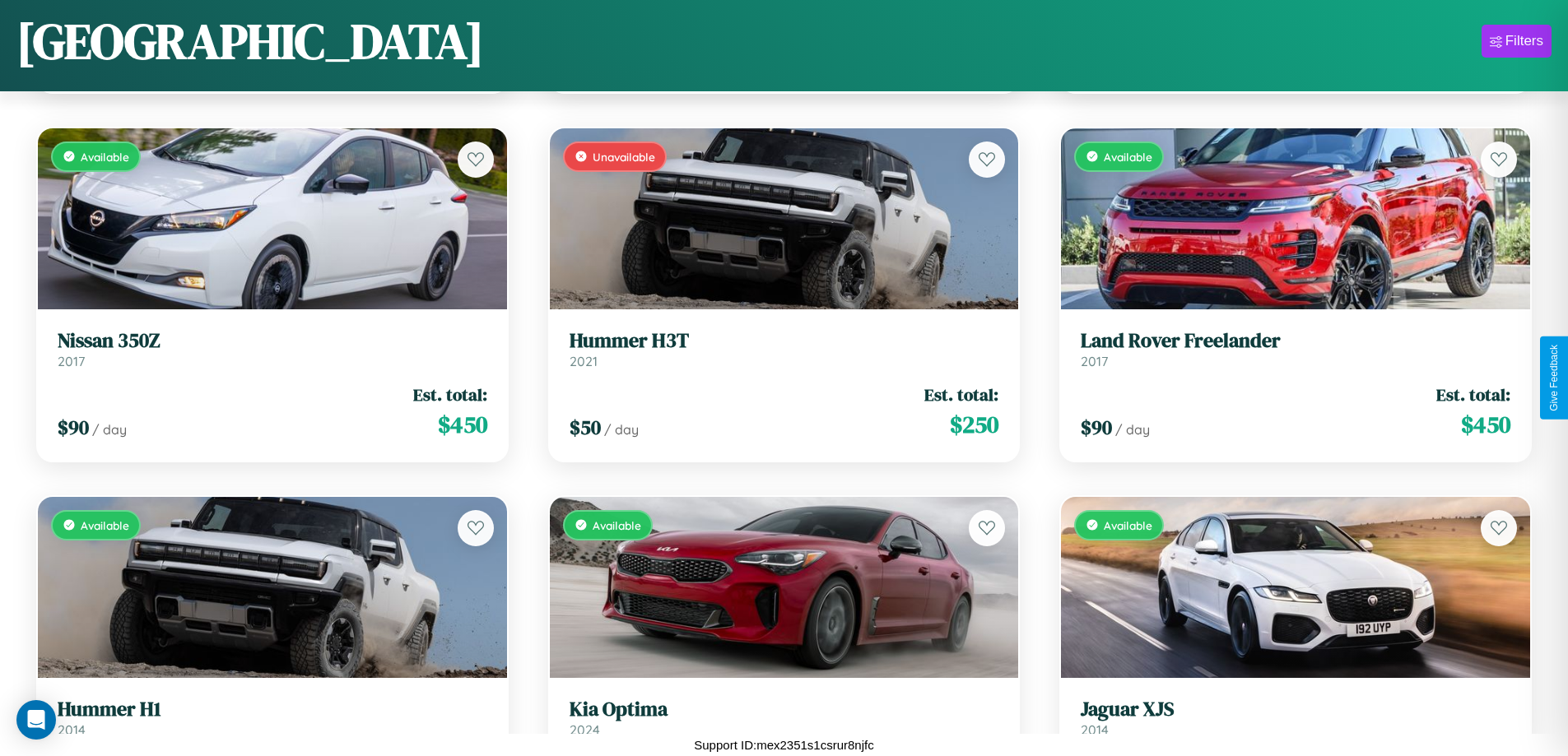
scroll to position [2074, 0]
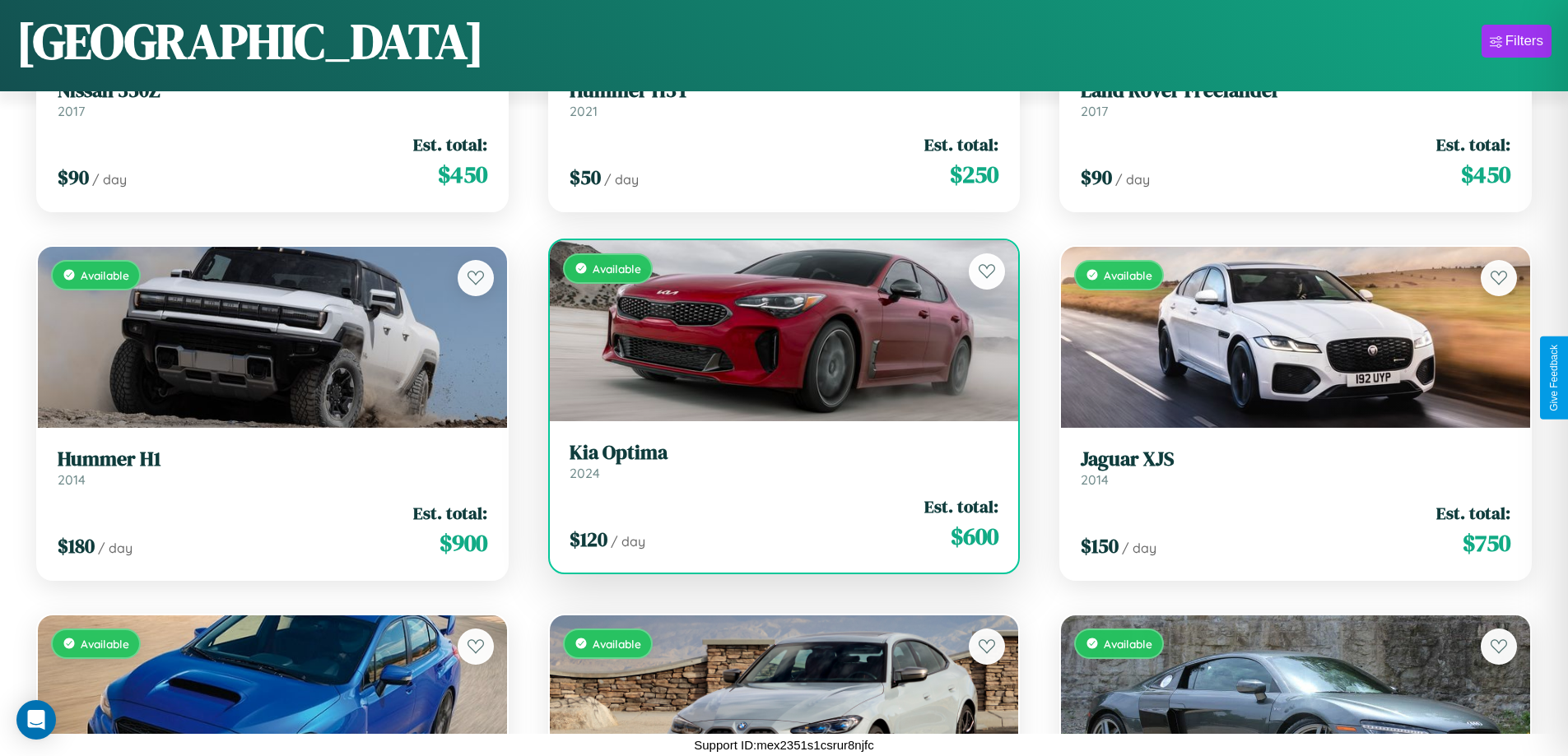
click at [777, 330] on div "Available" at bounding box center [784, 330] width 469 height 181
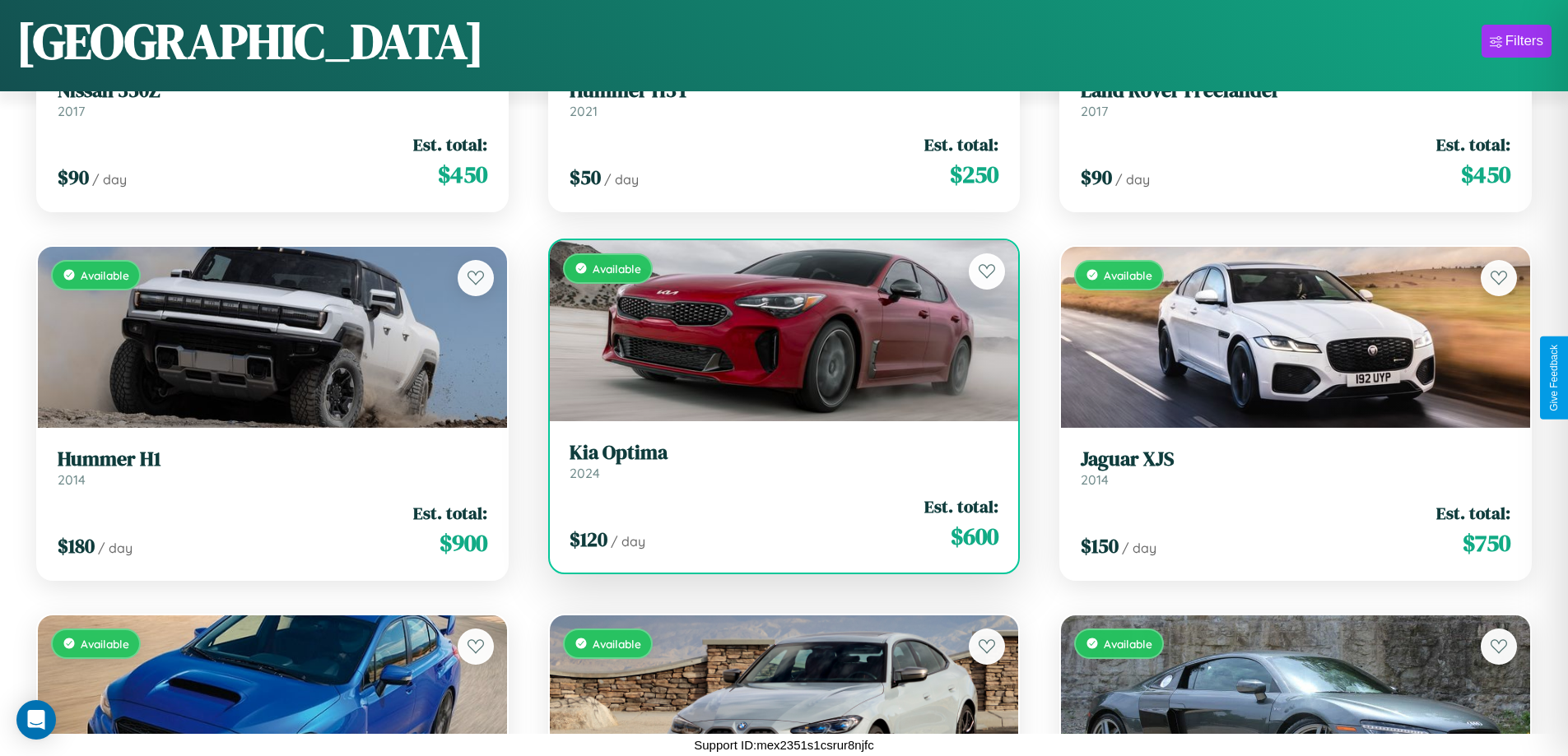
click at [777, 330] on div "Available" at bounding box center [784, 330] width 469 height 181
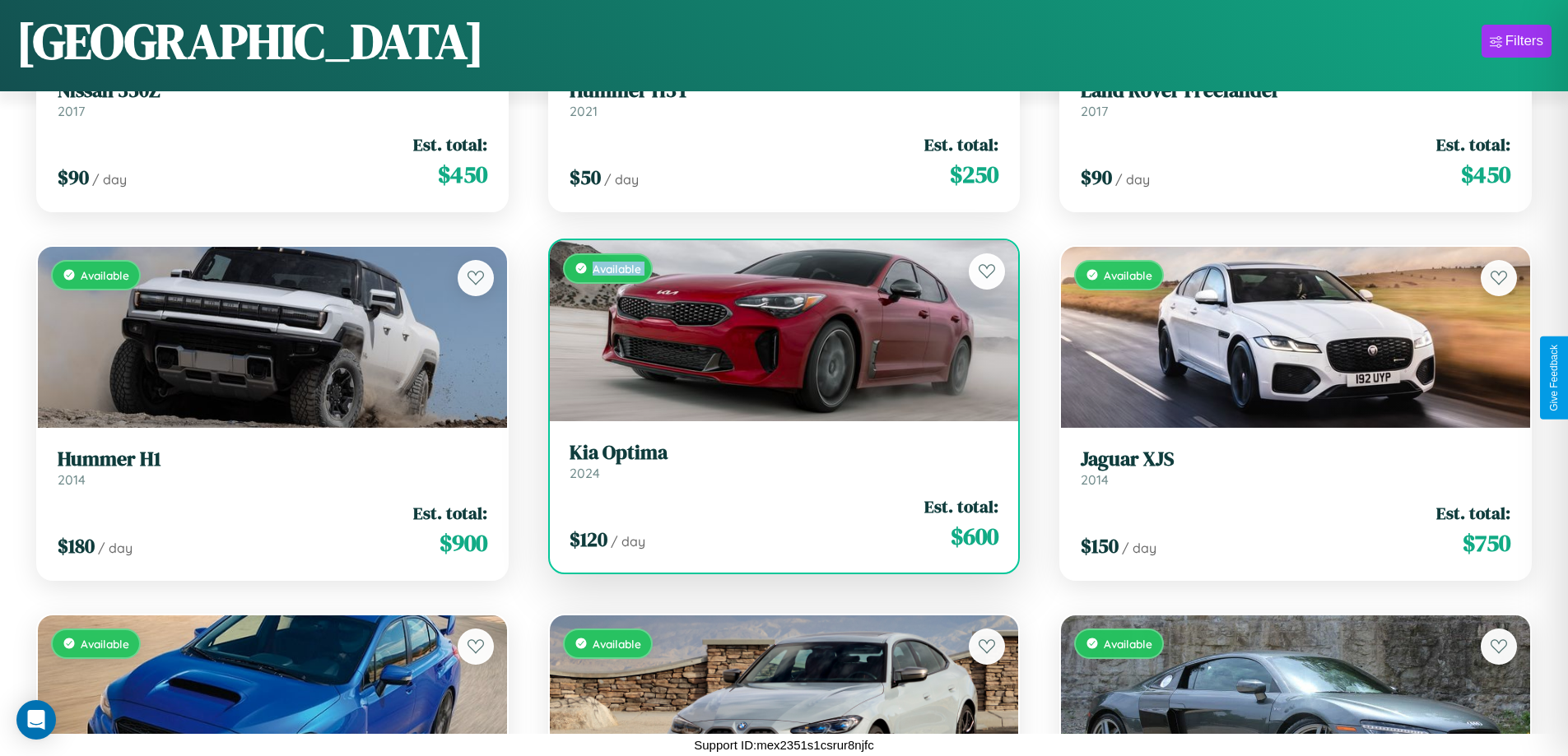
click at [777, 330] on div "Available" at bounding box center [784, 330] width 469 height 181
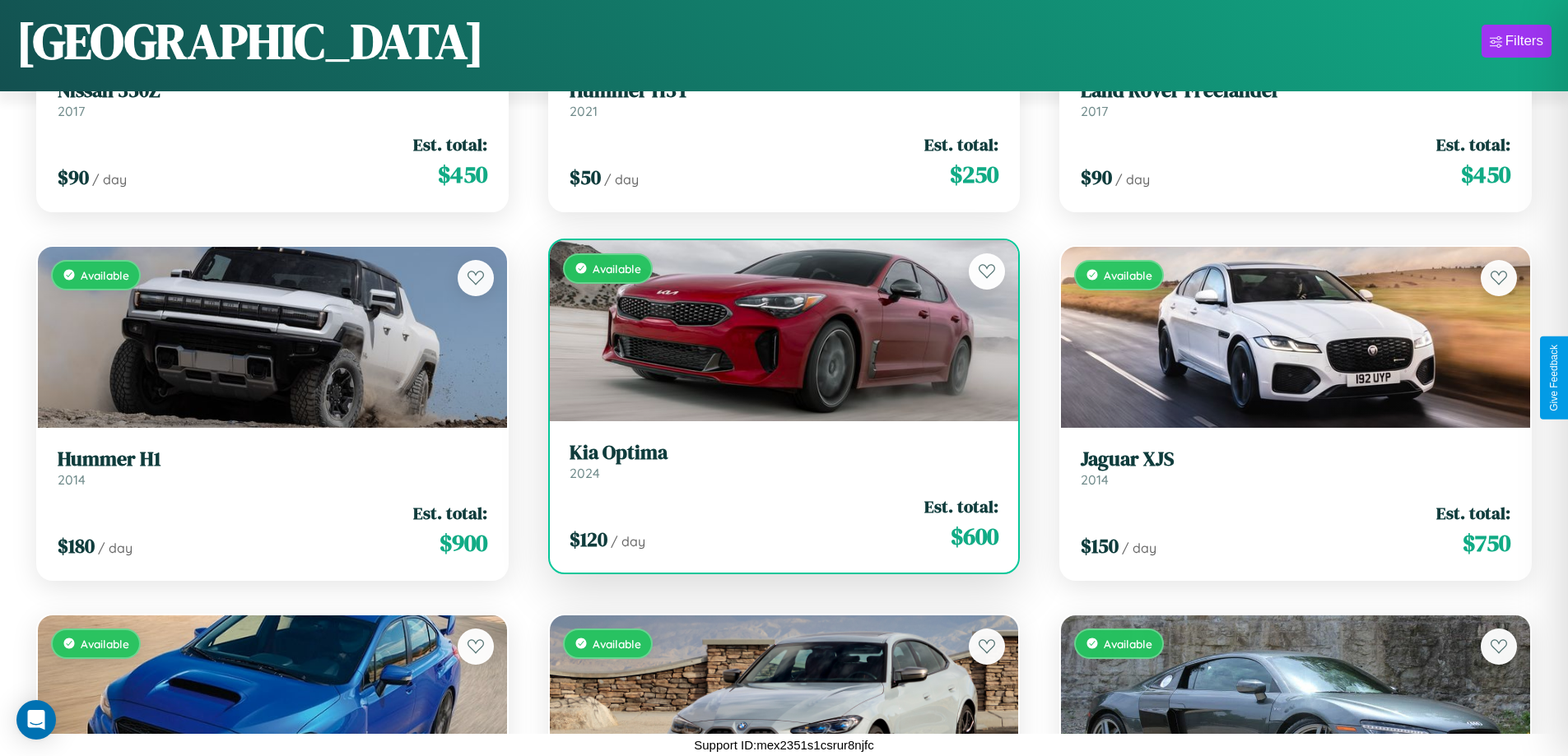
click at [777, 330] on div "Available" at bounding box center [784, 330] width 469 height 181
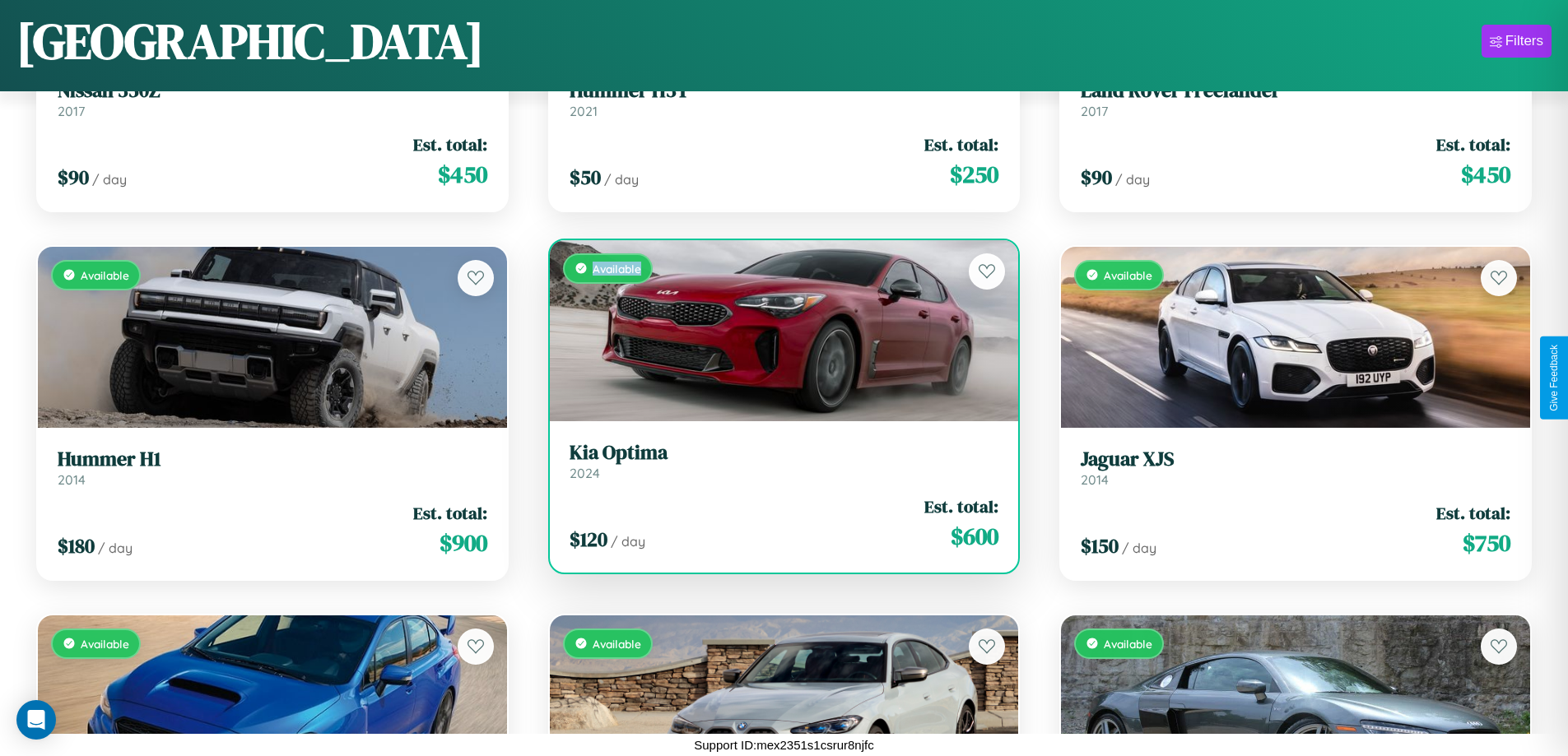
click at [777, 330] on div "Available" at bounding box center [784, 330] width 469 height 181
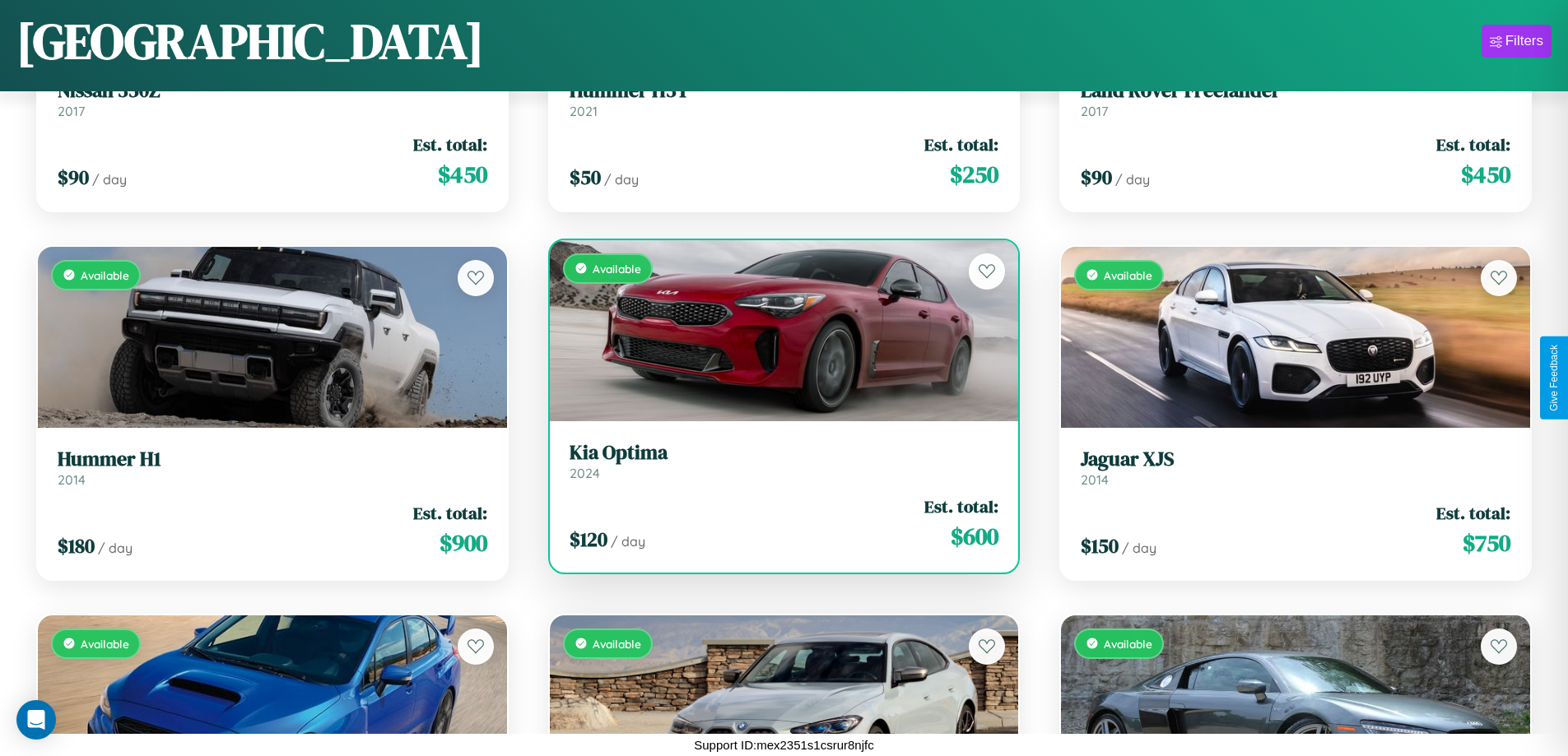
click at [777, 461] on h3 "Kia Optima" at bounding box center [784, 452] width 430 height 23
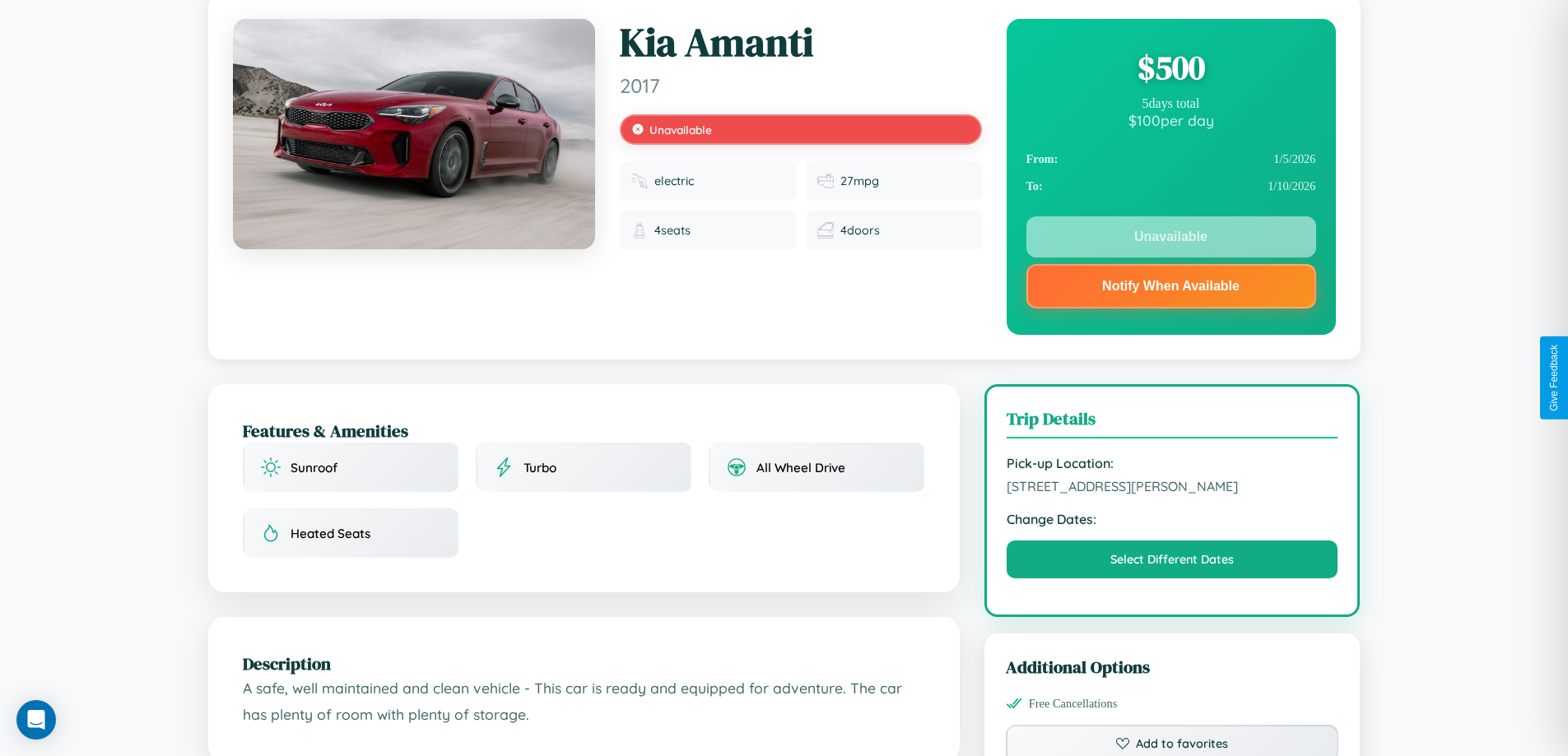
scroll to position [608, 0]
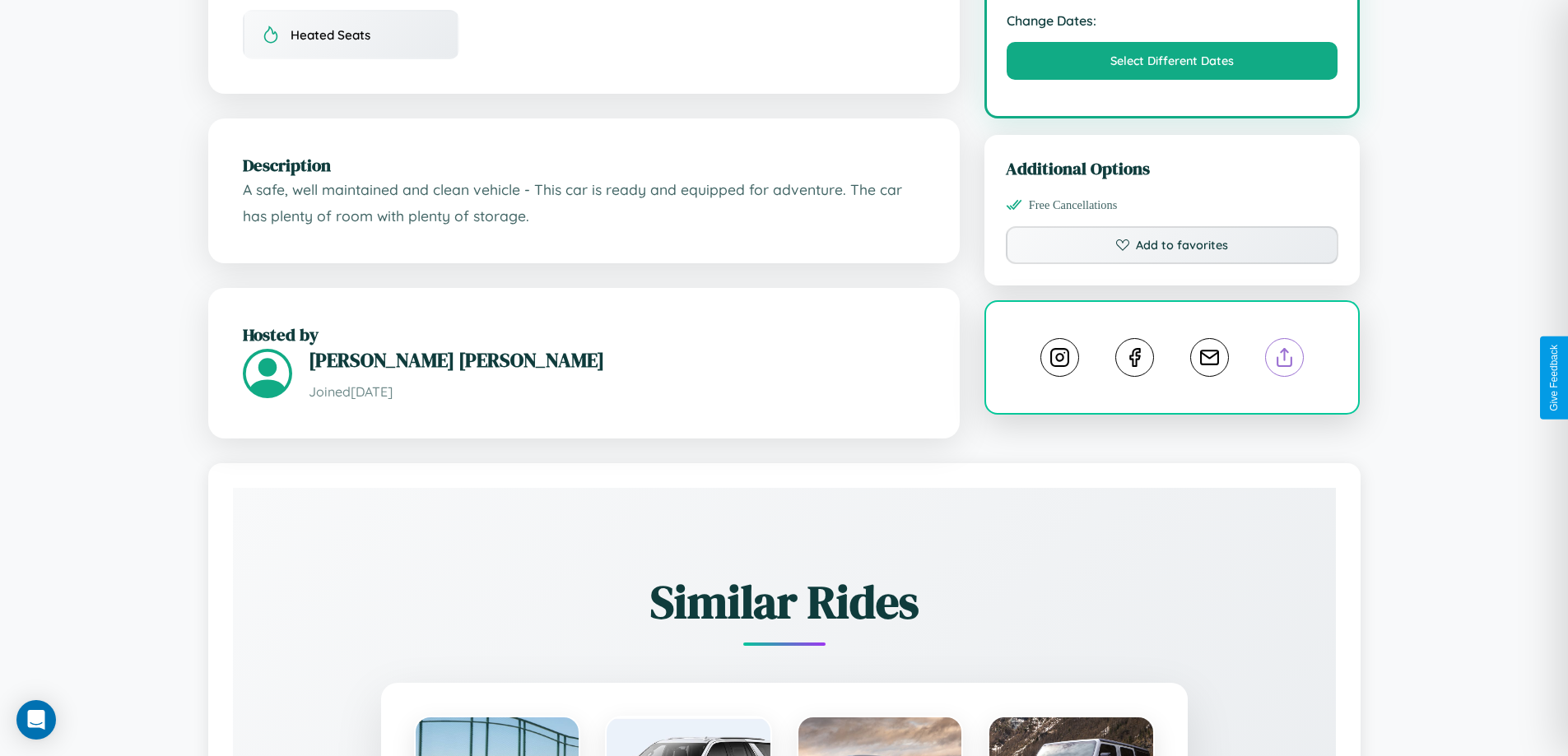
click at [1285, 360] on line at bounding box center [1285, 355] width 0 height 11
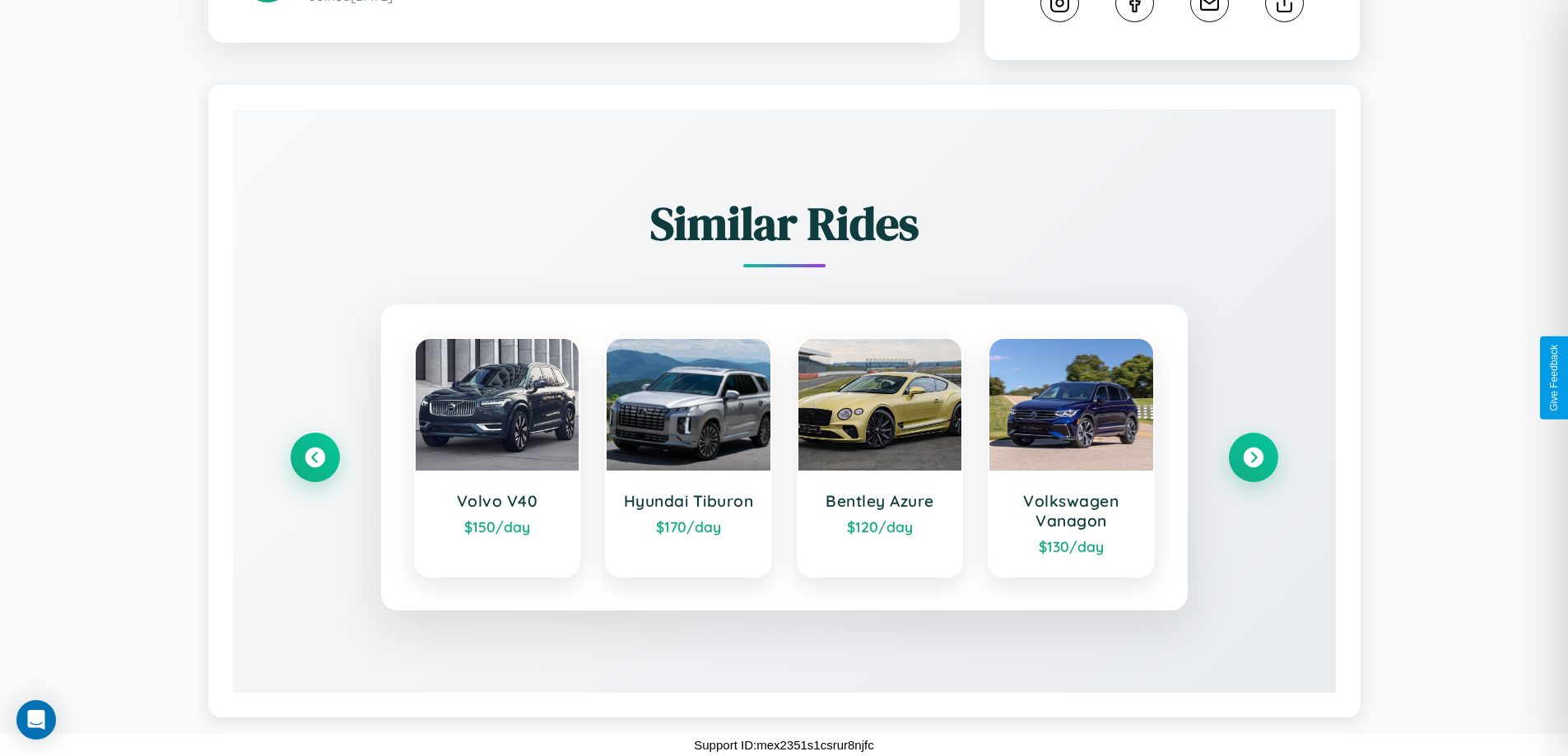
scroll to position [932, 0]
click at [1253, 458] on icon at bounding box center [1254, 458] width 23 height 23
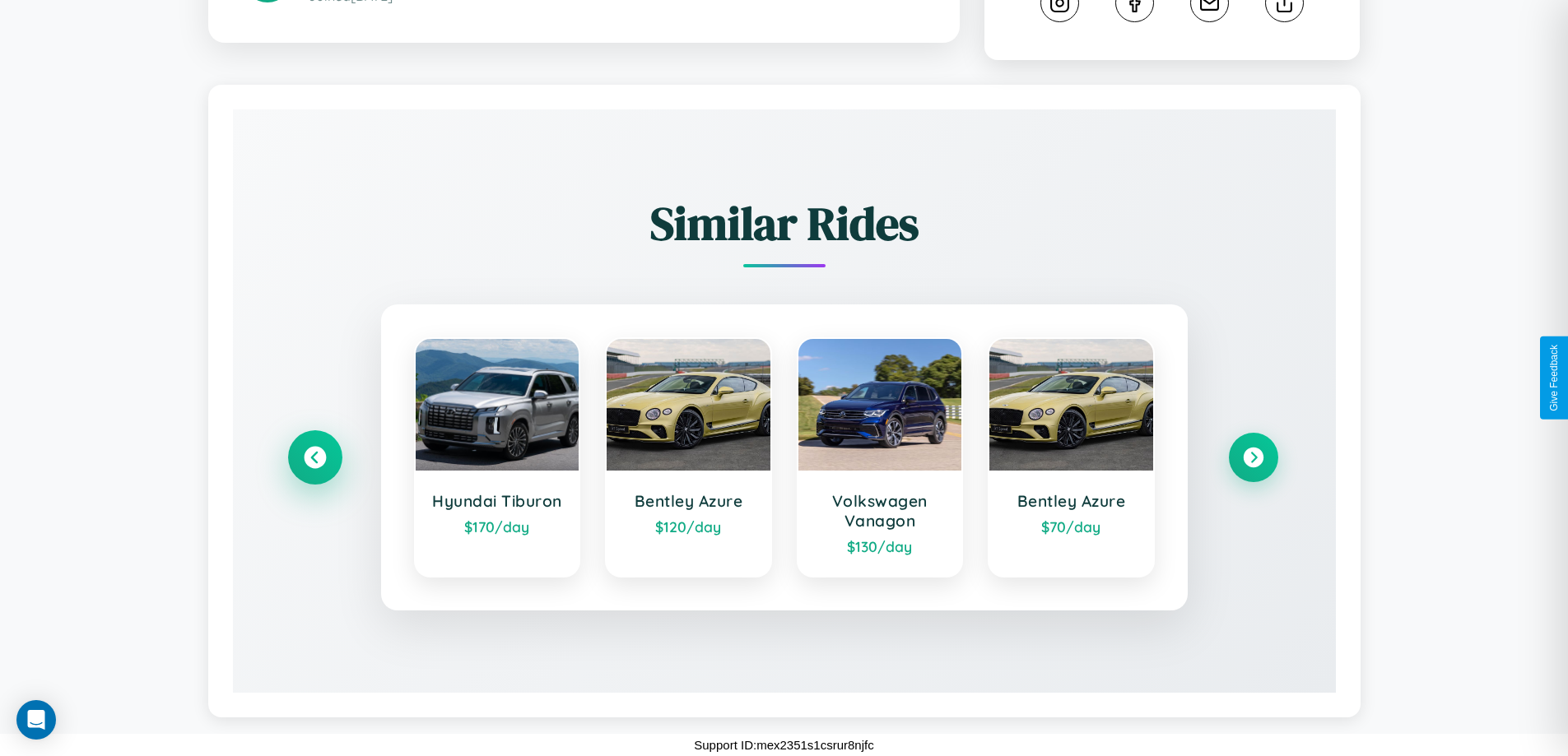
click at [314, 458] on icon at bounding box center [315, 458] width 23 height 23
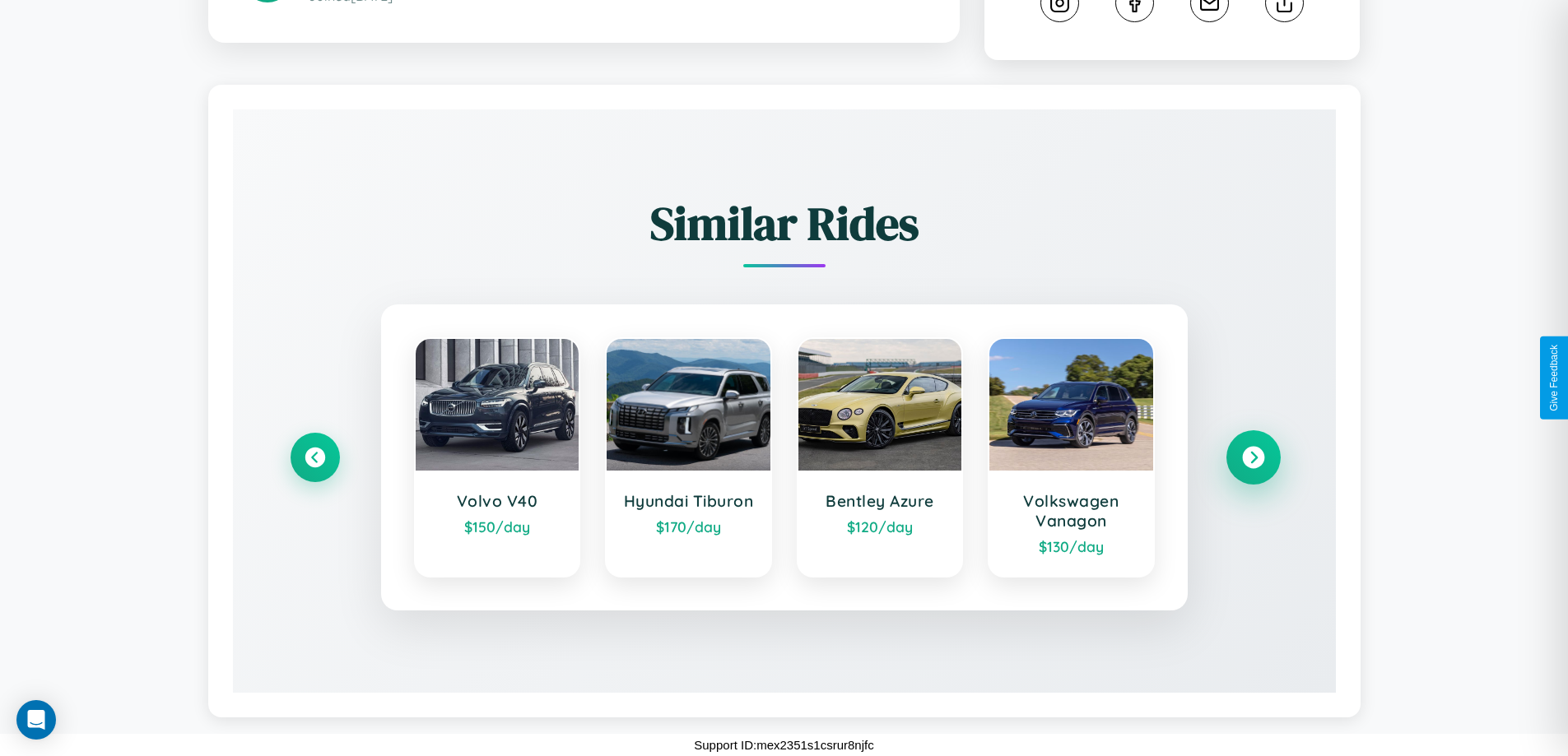
click at [1253, 458] on icon at bounding box center [1254, 458] width 23 height 23
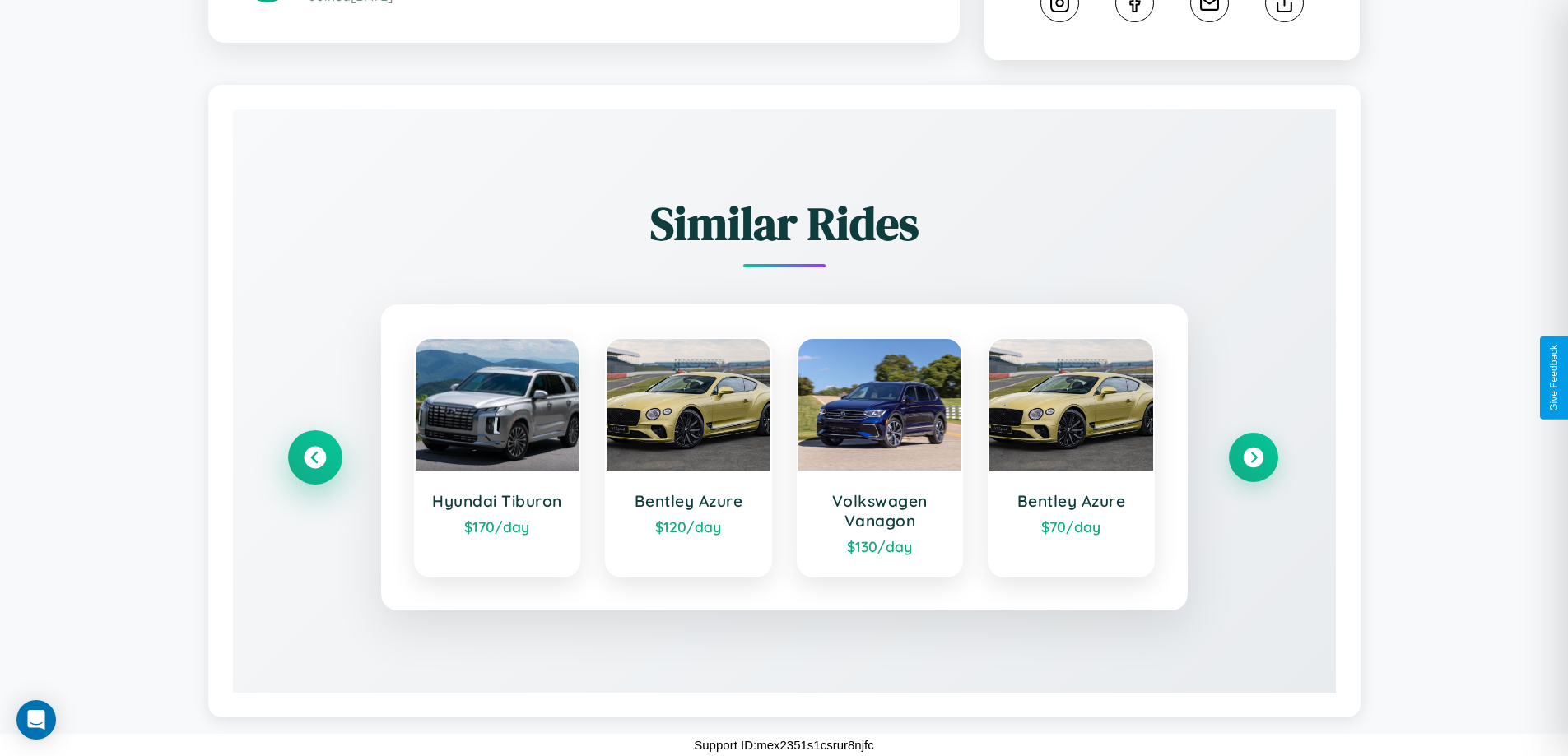
click at [314, 458] on icon at bounding box center [315, 458] width 23 height 23
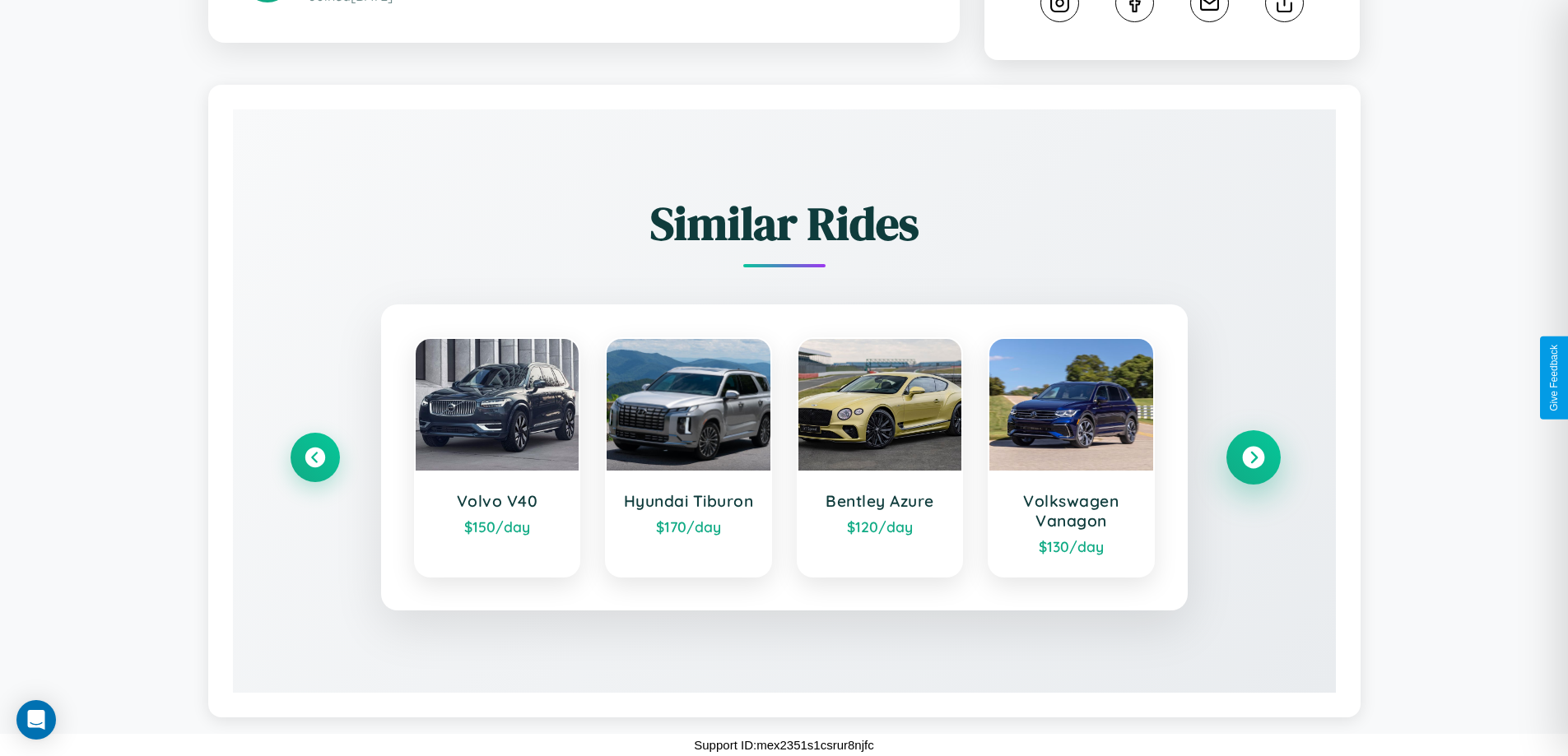
click at [1253, 458] on icon at bounding box center [1254, 458] width 23 height 23
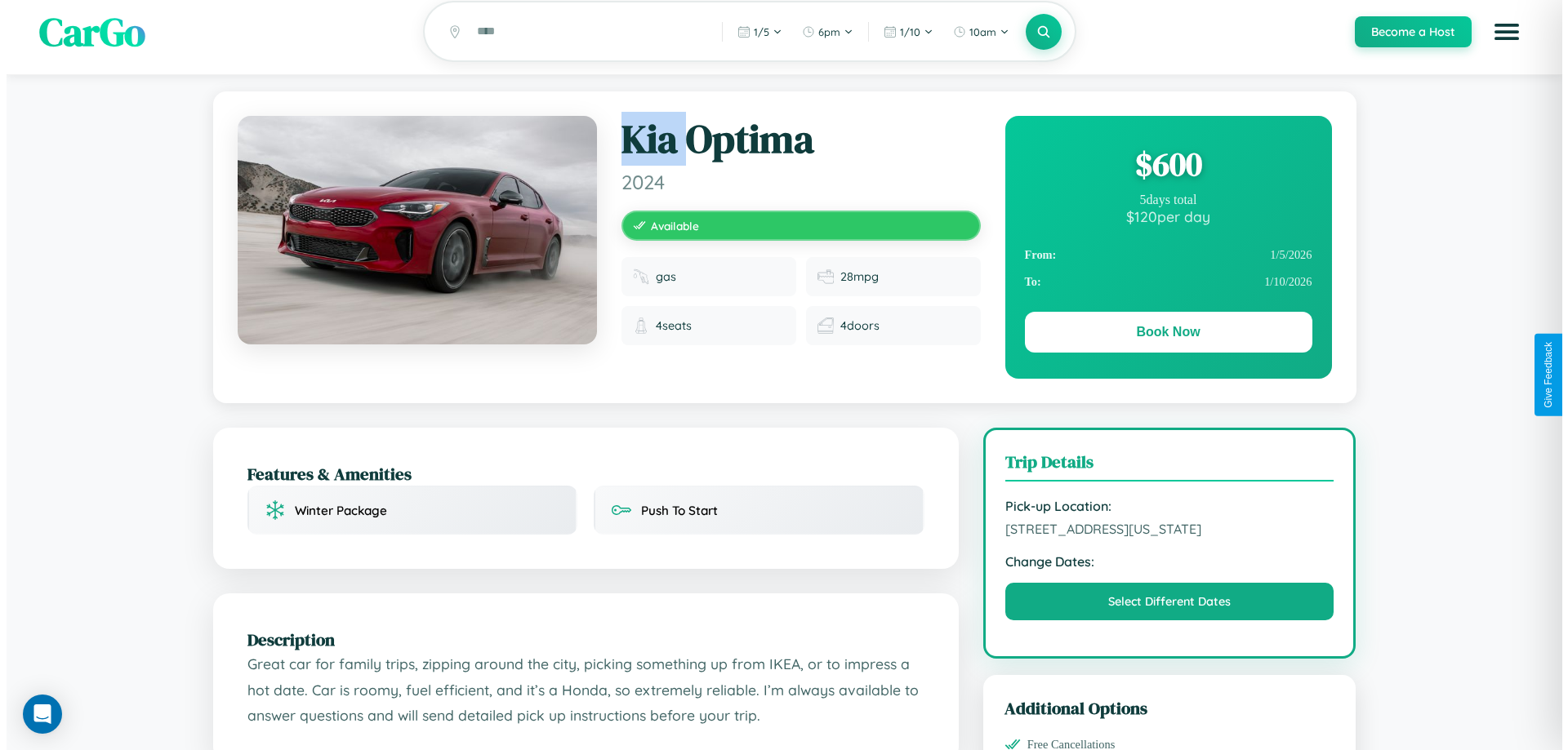
scroll to position [0, 0]
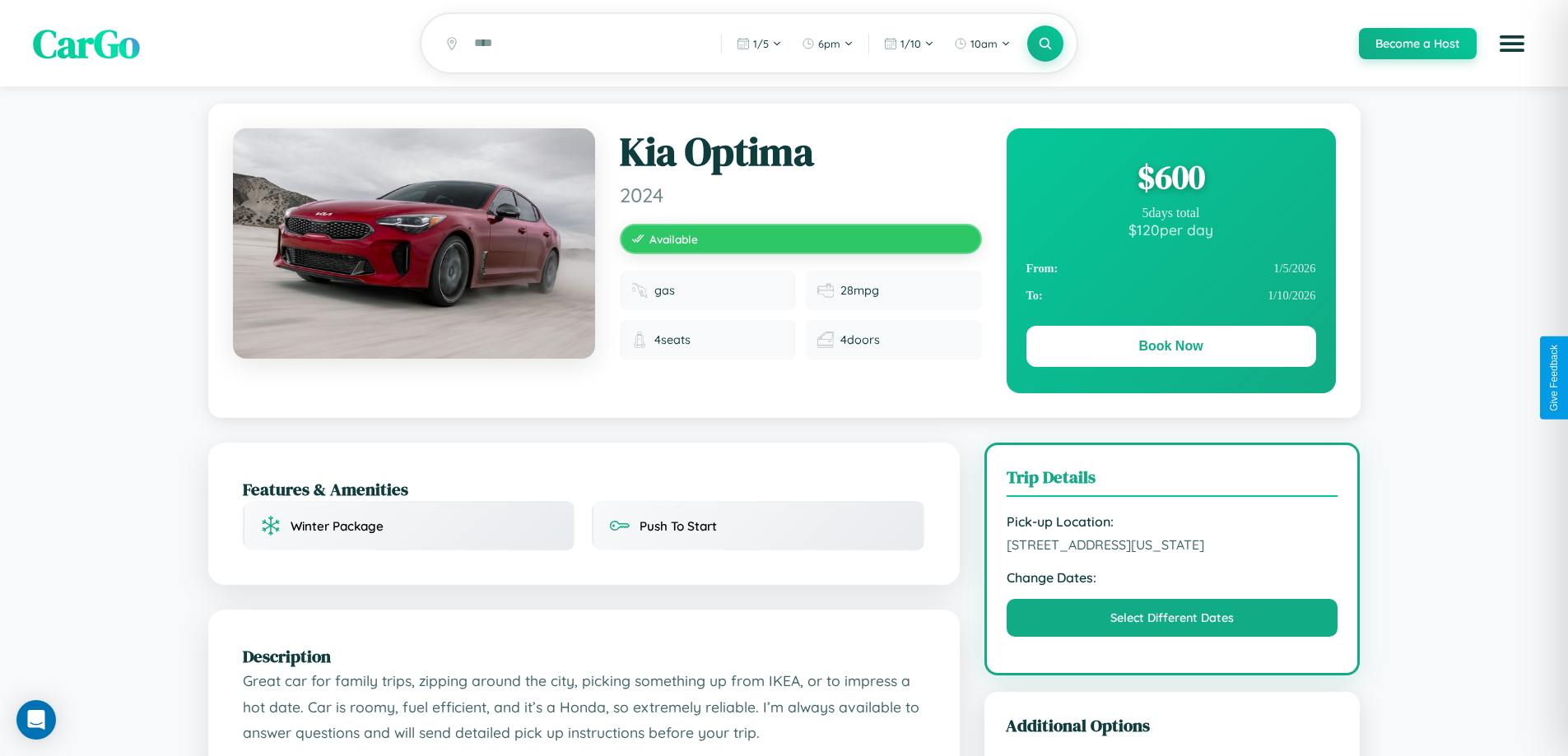
click at [1170, 179] on div "$ 600" at bounding box center [1171, 176] width 290 height 44
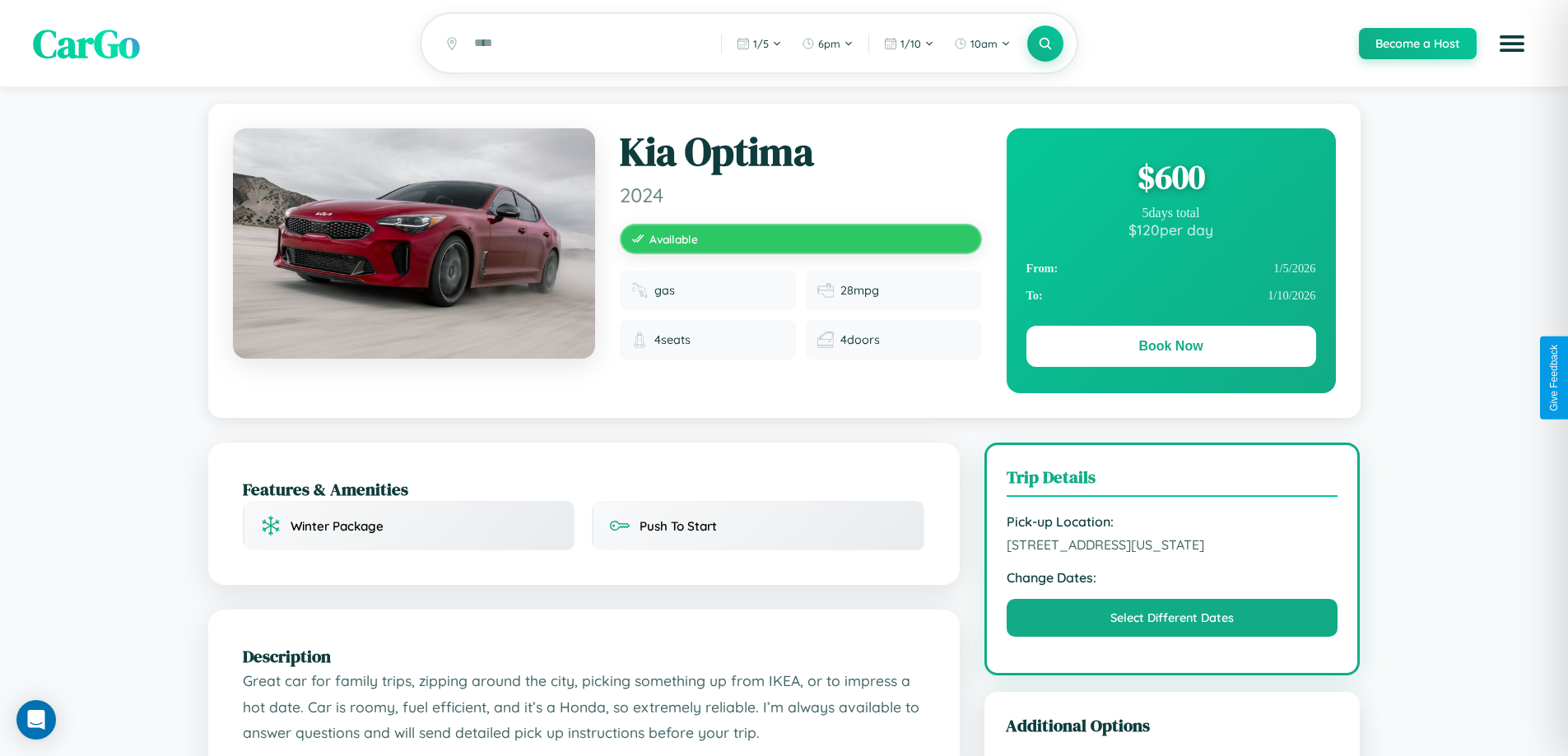
click at [1170, 179] on div "$ 600" at bounding box center [1171, 176] width 290 height 44
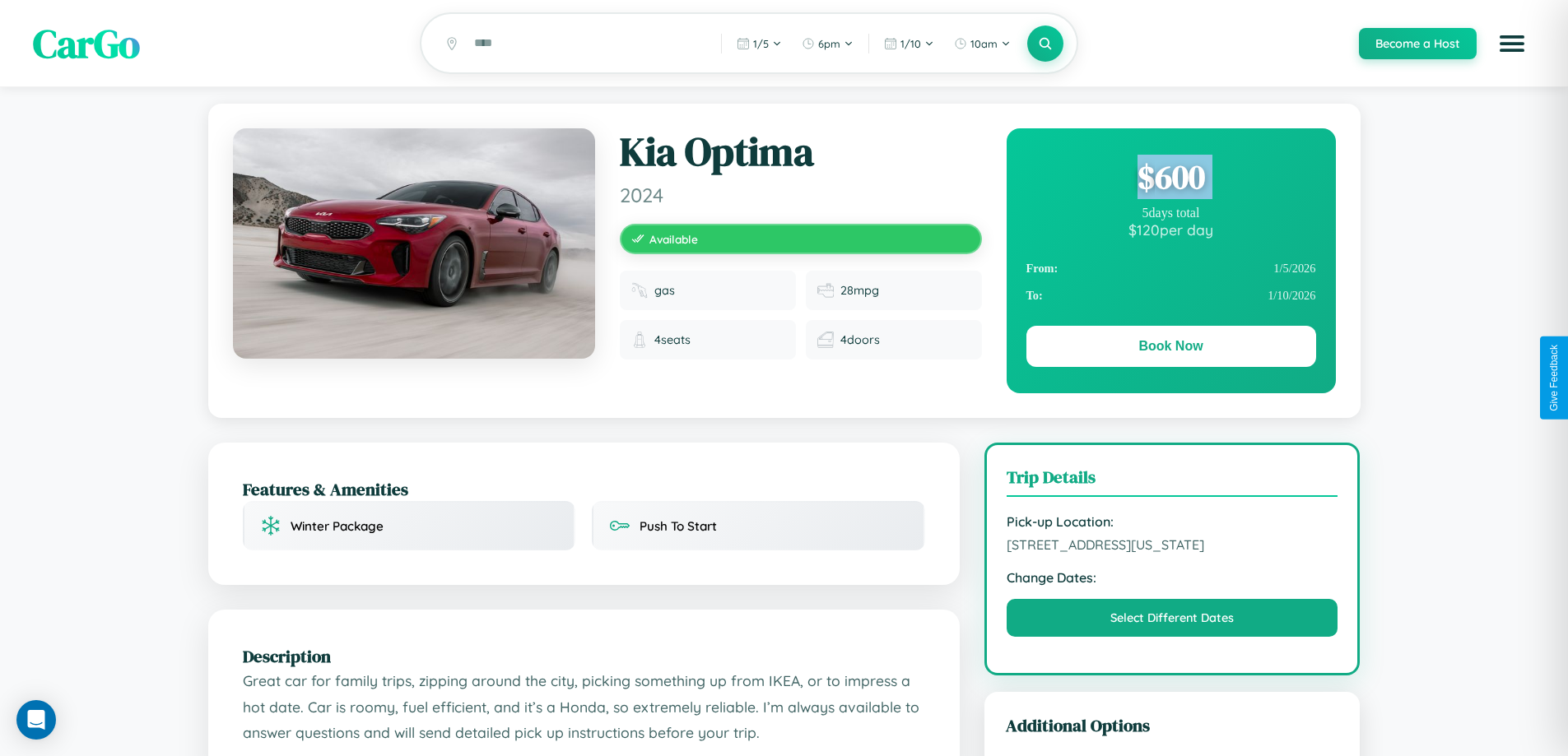
click at [1170, 179] on div "$ 600" at bounding box center [1171, 176] width 290 height 44
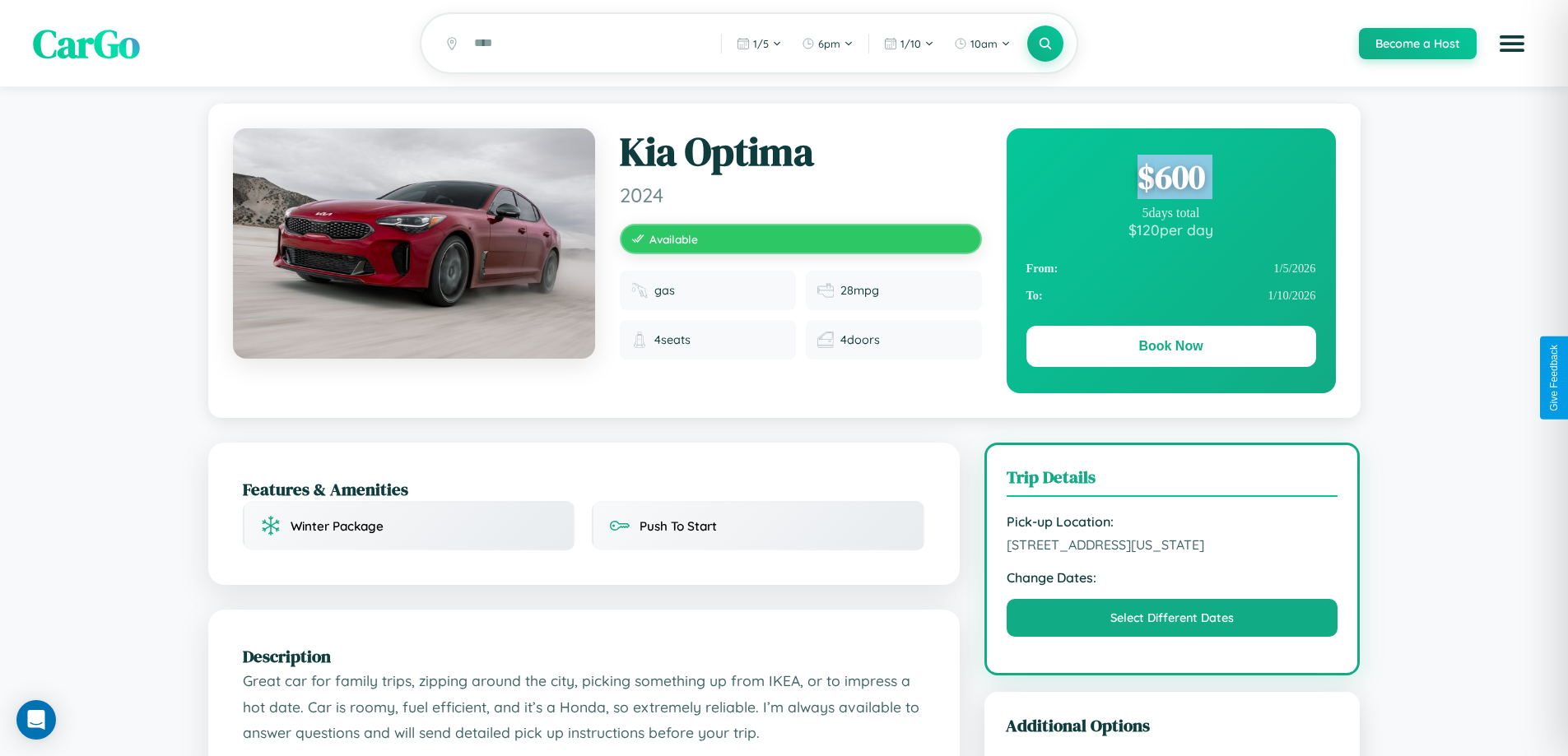
click at [1170, 179] on div "$ 600" at bounding box center [1171, 176] width 290 height 44
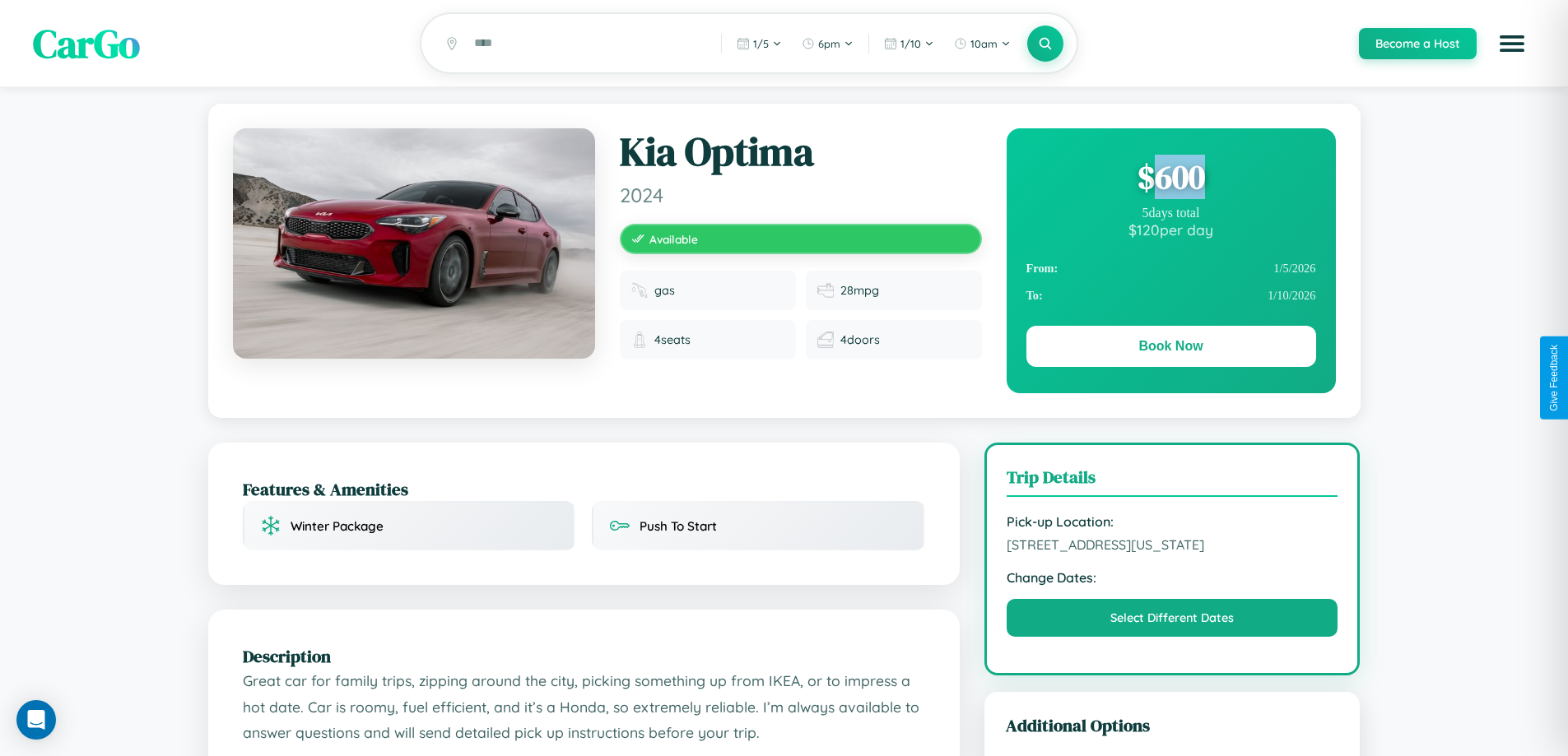
click at [1170, 179] on div "$ 600" at bounding box center [1171, 176] width 290 height 44
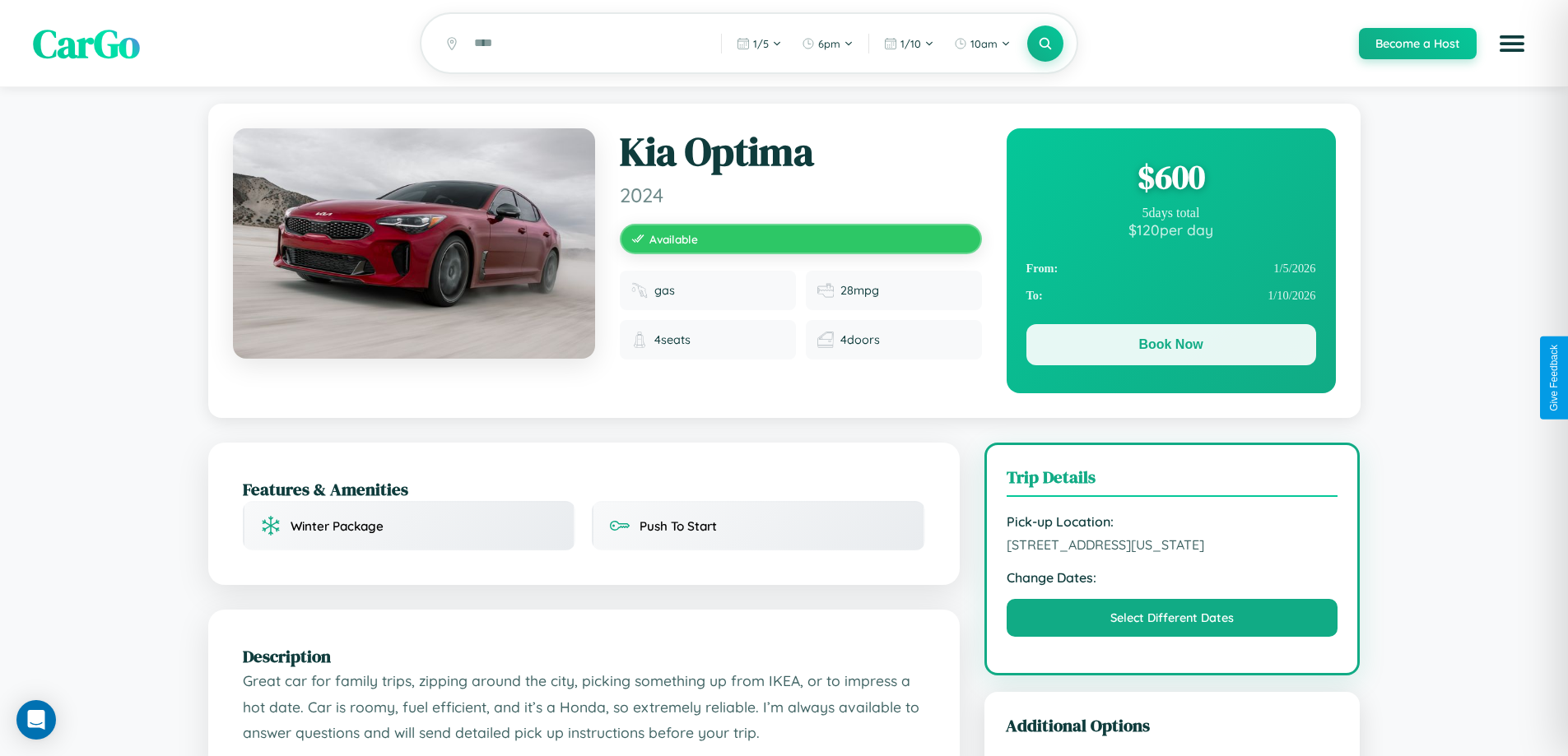
click at [1170, 347] on button "Book Now" at bounding box center [1171, 345] width 290 height 41
